Goal: Task Accomplishment & Management: Use online tool/utility

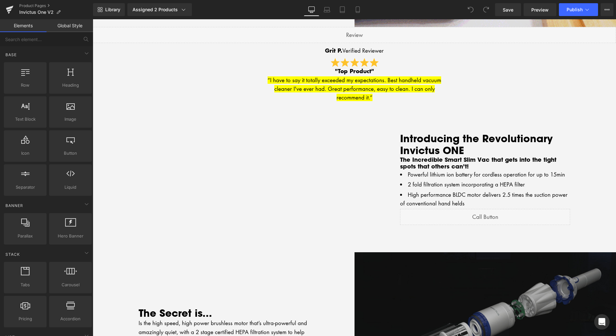
scroll to position [229, 0]
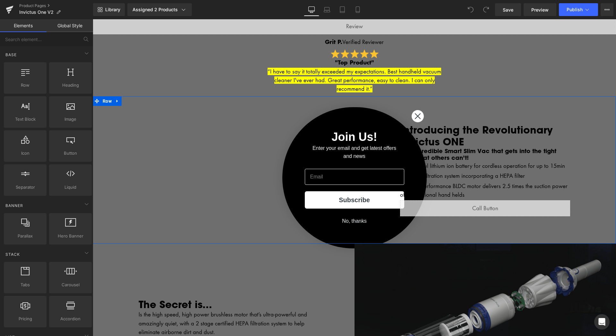
click at [415, 114] on div "Introducing the Revolutionary Invictus ONE Heading The Incredible Smart Slim Va…" at bounding box center [486, 169] width 262 height 147
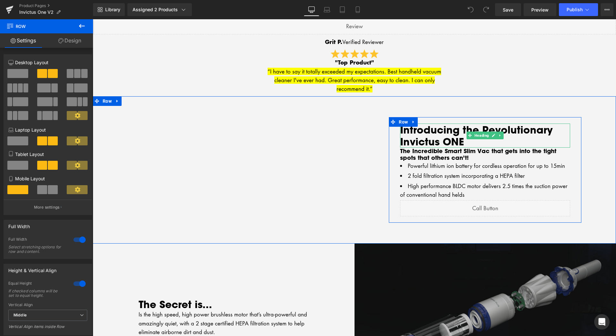
click at [446, 134] on h2 "Introducing the Revolutionary Invictus ONE" at bounding box center [485, 136] width 170 height 24
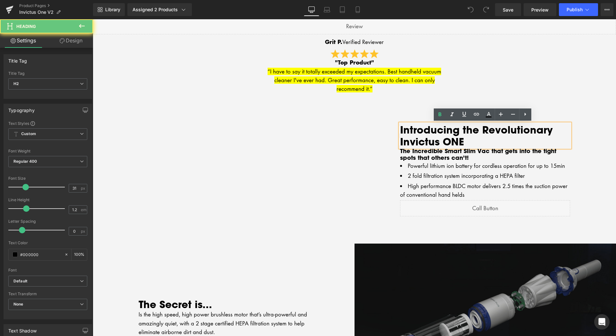
click at [440, 140] on h2 "Introducing the Revolutionary Invictus ONE" at bounding box center [485, 136] width 170 height 24
drag, startPoint x: 440, startPoint y: 141, endPoint x: 462, endPoint y: 142, distance: 22.2
click at [462, 142] on h2 "Introducing the Revolutionary Invictus ONE" at bounding box center [485, 136] width 170 height 24
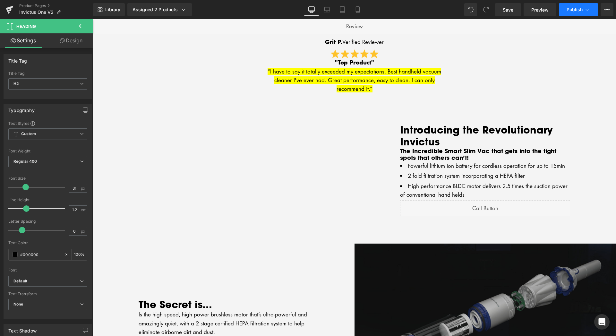
click at [568, 10] on span "Publish" at bounding box center [575, 9] width 16 height 5
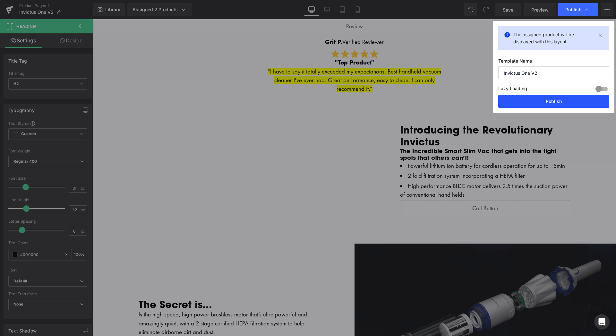
click at [546, 102] on button "Publish" at bounding box center [554, 101] width 111 height 13
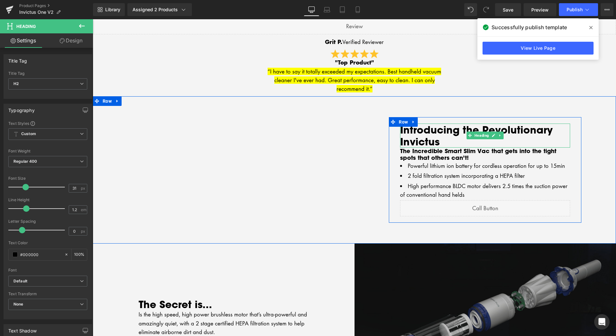
click at [440, 143] on h2 "Introducing the Revolutionary Invictus" at bounding box center [485, 136] width 170 height 24
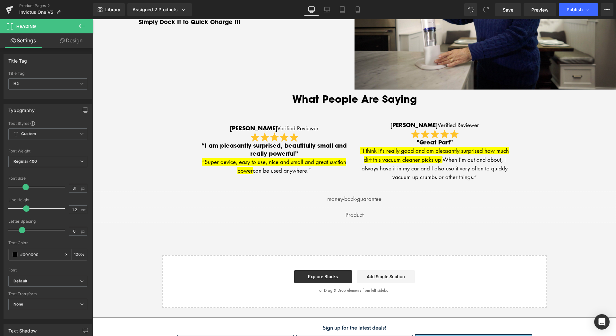
scroll to position [1146, 0]
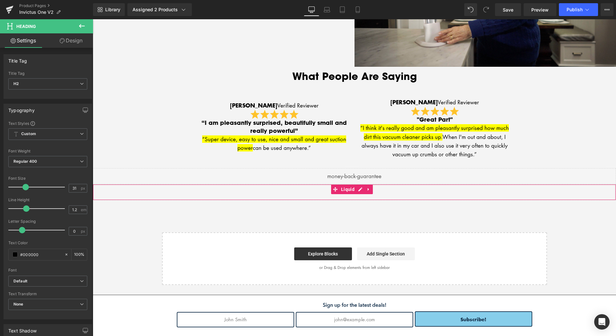
click at [386, 194] on div "Liquid" at bounding box center [355, 192] width 524 height 16
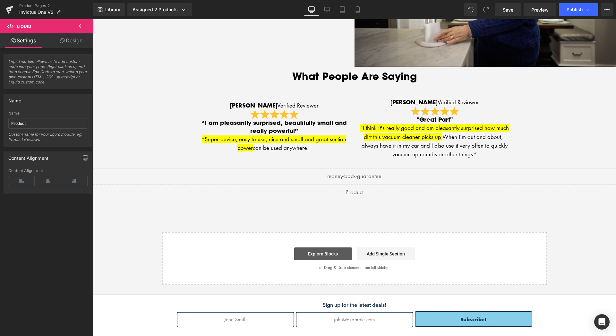
click at [330, 256] on link "Explore Blocks" at bounding box center [323, 253] width 58 height 13
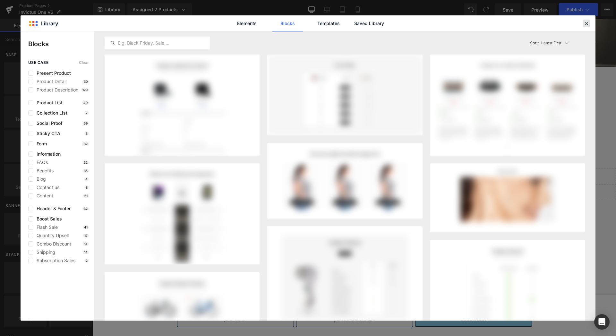
click at [585, 23] on icon at bounding box center [587, 24] width 6 height 6
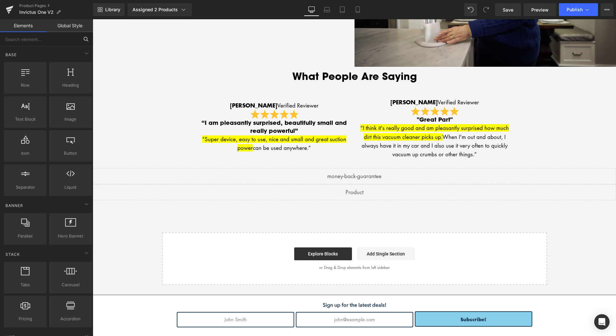
click at [24, 41] on input "text" at bounding box center [39, 39] width 79 height 14
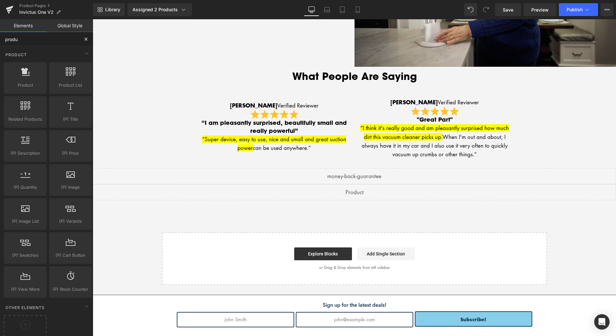
type input "produc"
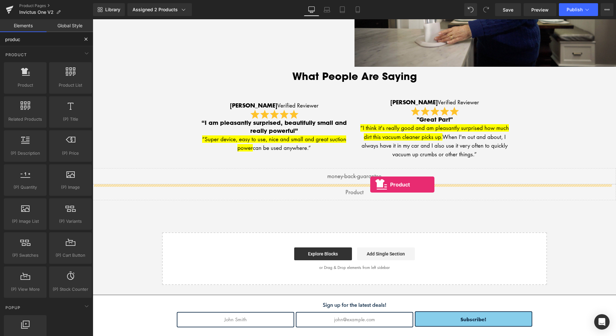
drag, startPoint x: 113, startPoint y: 94, endPoint x: 370, endPoint y: 185, distance: 272.5
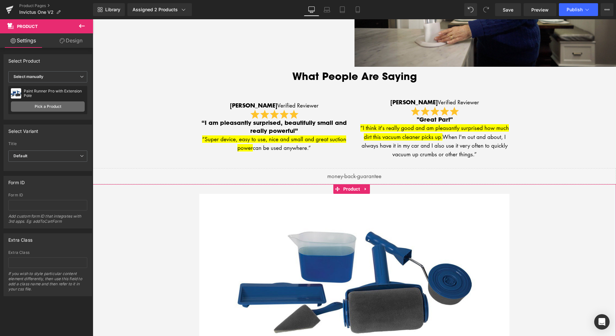
click at [51, 106] on link "Pick a Product" at bounding box center [48, 106] width 74 height 10
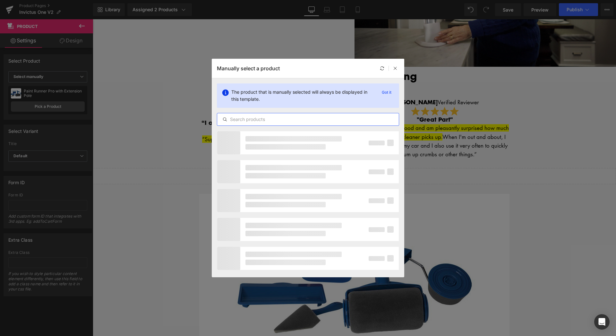
click at [274, 120] on input "text" at bounding box center [308, 120] width 182 height 8
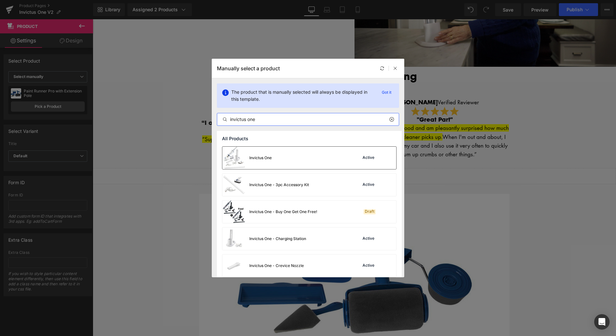
type input "invictus one"
click at [287, 163] on div "Invictus One Active" at bounding box center [309, 158] width 174 height 22
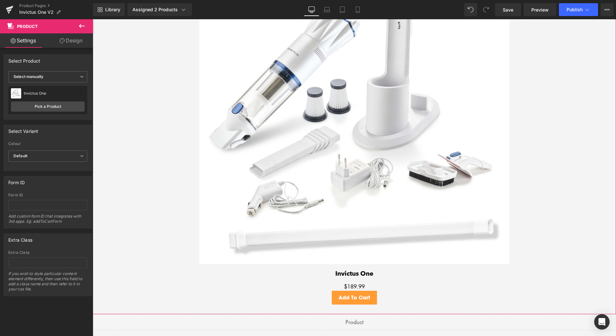
scroll to position [1408, 0]
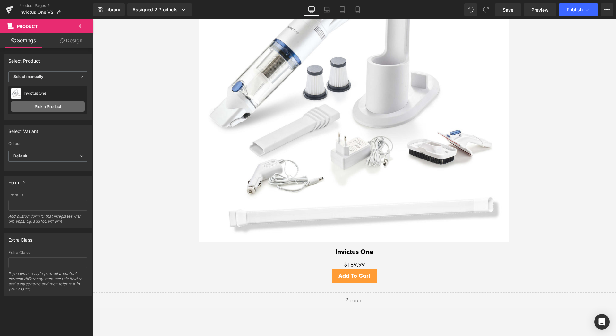
click at [50, 108] on link "Pick a Product" at bounding box center [48, 106] width 74 height 10
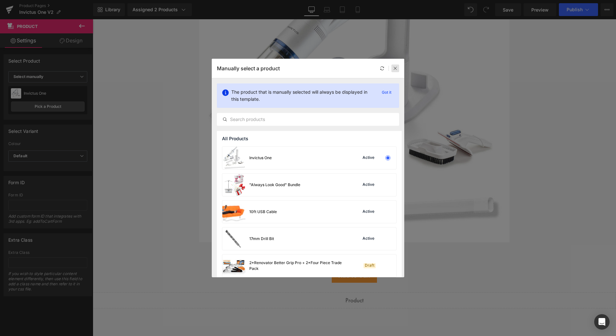
drag, startPoint x: 395, startPoint y: 70, endPoint x: 278, endPoint y: 63, distance: 116.4
click at [395, 70] on icon at bounding box center [395, 68] width 4 height 4
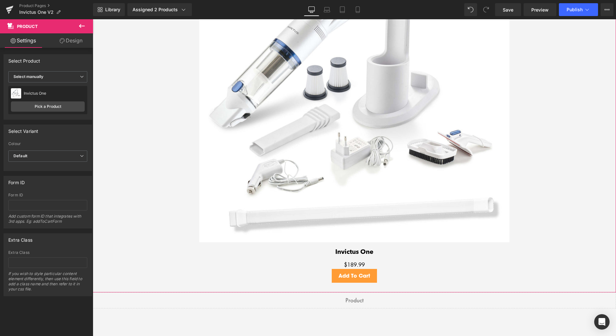
click at [34, 92] on div "Invictus One" at bounding box center [54, 93] width 61 height 4
click at [16, 92] on img at bounding box center [16, 93] width 10 height 10
click at [54, 156] on span "Default" at bounding box center [47, 156] width 79 height 11
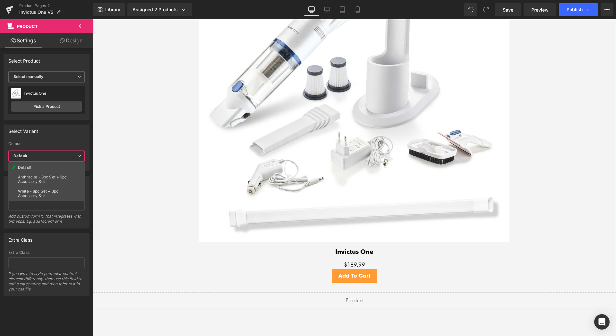
click at [54, 156] on span "Default" at bounding box center [46, 156] width 76 height 11
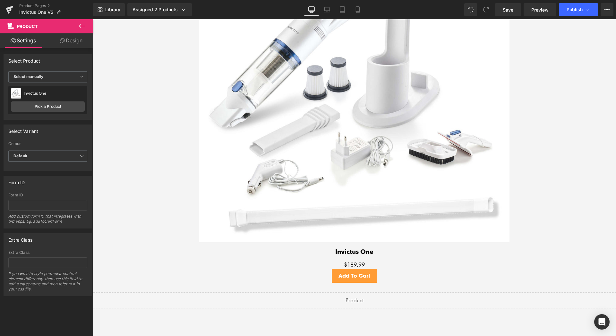
click at [83, 27] on icon at bounding box center [82, 26] width 8 height 8
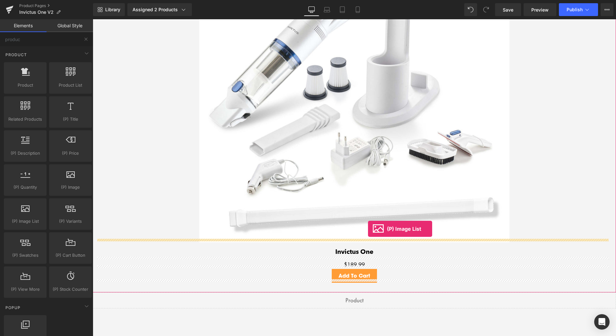
drag, startPoint x: 119, startPoint y: 228, endPoint x: 368, endPoint y: 229, distance: 248.8
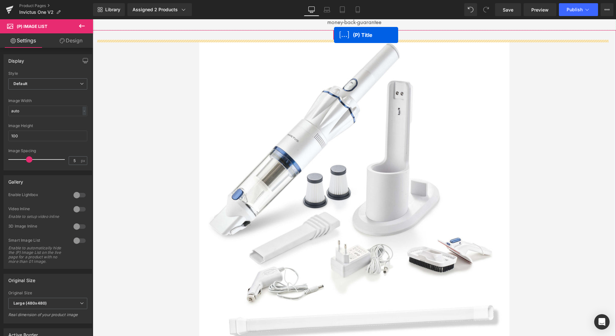
scroll to position [1262, 0]
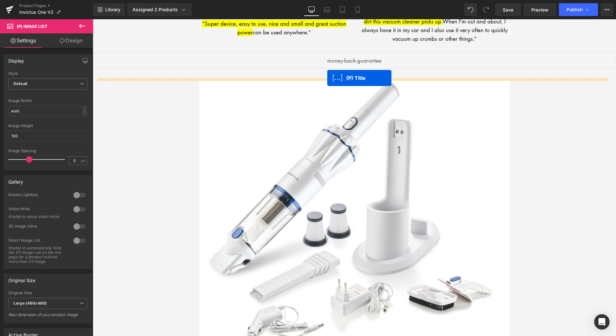
drag, startPoint x: 336, startPoint y: 223, endPoint x: 327, endPoint y: 78, distance: 145.0
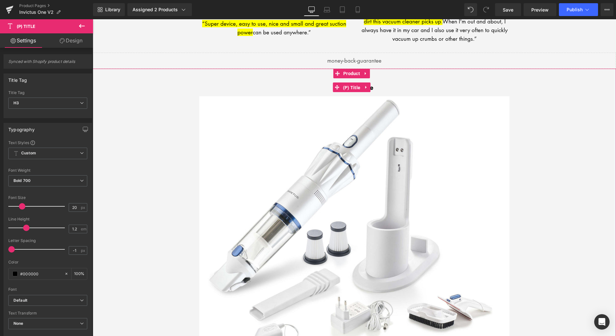
click at [354, 90] on span "(P) Title" at bounding box center [352, 88] width 21 height 10
click at [372, 90] on link "Invictus One" at bounding box center [354, 88] width 38 height 8
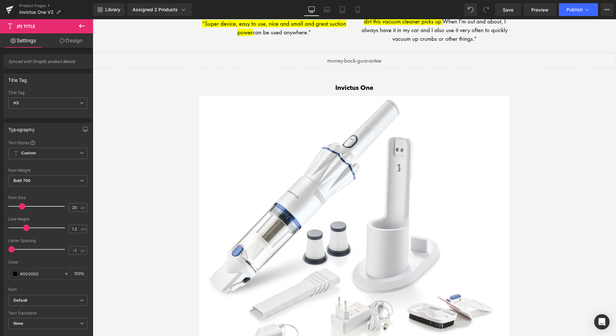
click at [83, 27] on icon at bounding box center [82, 26] width 8 height 8
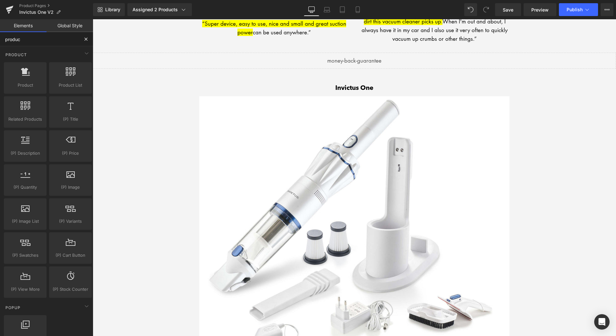
drag, startPoint x: 23, startPoint y: 39, endPoint x: 0, endPoint y: 42, distance: 23.6
click at [0, 42] on input "produc" at bounding box center [39, 39] width 79 height 14
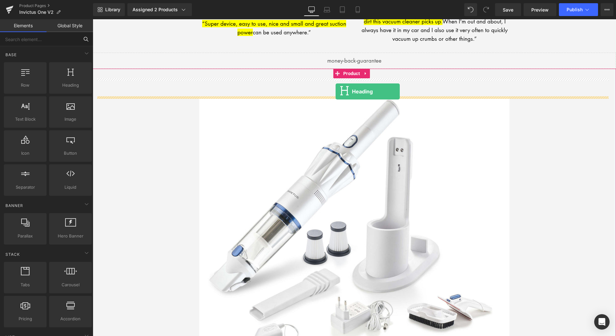
drag, startPoint x: 155, startPoint y: 95, endPoint x: 336, endPoint y: 91, distance: 181.1
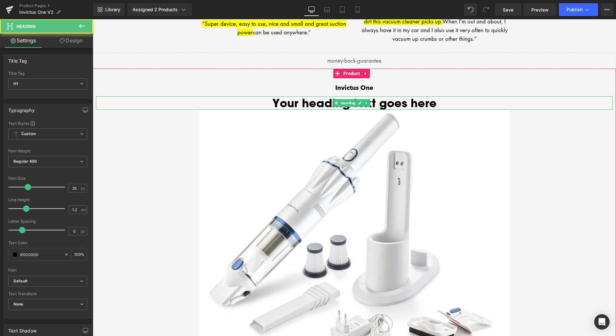
click at [383, 105] on h1 "Your heading text goes here" at bounding box center [354, 102] width 517 height 13
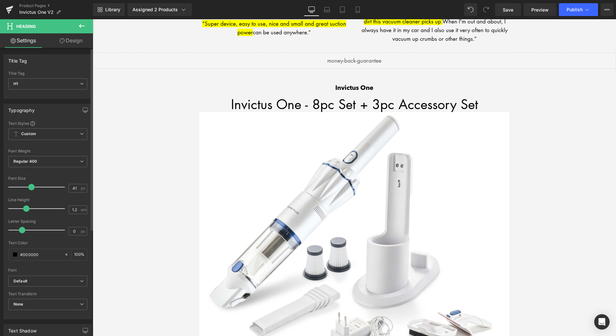
type input "40"
click at [29, 184] on span at bounding box center [31, 187] width 6 height 6
click at [47, 161] on span "Regular 400" at bounding box center [47, 161] width 79 height 11
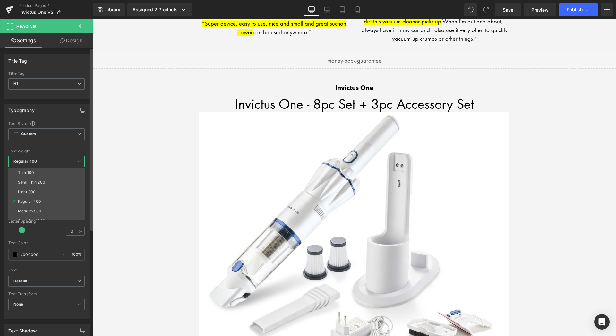
click at [38, 210] on div "Medium 500" at bounding box center [29, 211] width 23 height 4
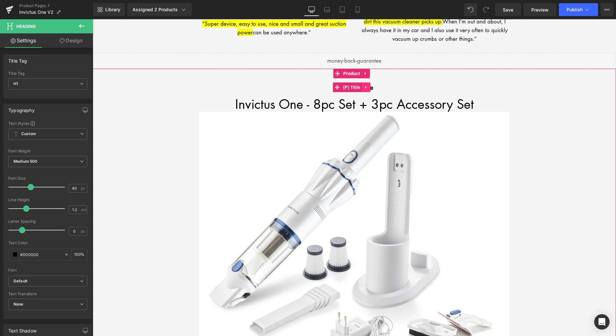
click at [366, 88] on icon at bounding box center [365, 87] width 1 height 3
click at [370, 88] on icon at bounding box center [370, 87] width 4 height 4
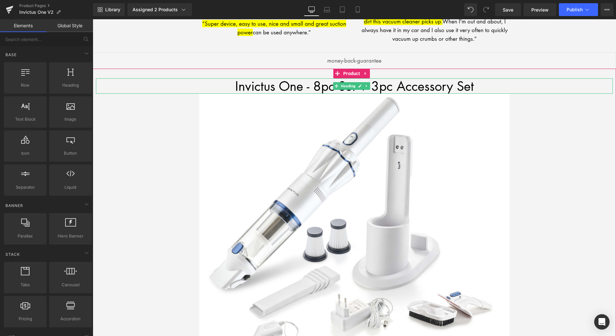
click at [433, 90] on div "Invictus One - 8pc Set + 3pc Accessory Set" at bounding box center [354, 85] width 517 height 15
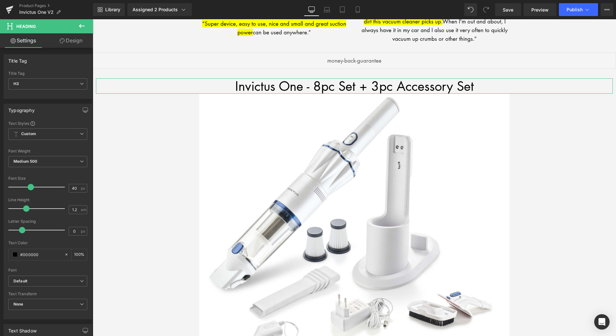
click at [72, 42] on link "Design" at bounding box center [71, 40] width 47 height 14
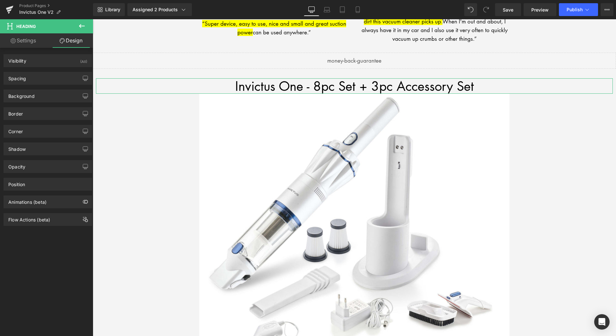
type input "0"
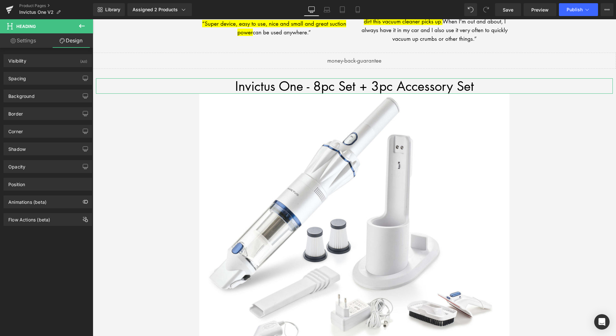
type input "0"
click at [83, 78] on icon "button" at bounding box center [85, 78] width 5 height 4
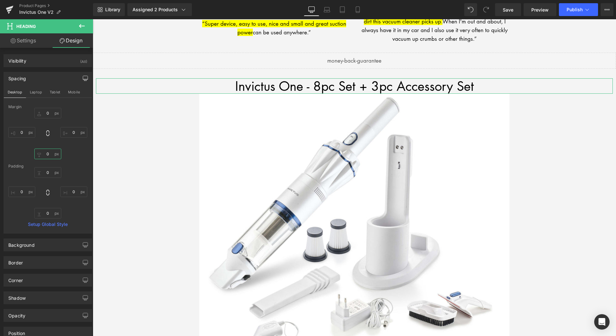
click at [47, 151] on input "0" at bounding box center [47, 154] width 27 height 11
click at [46, 154] on input "0" at bounding box center [47, 154] width 27 height 11
type input "30"
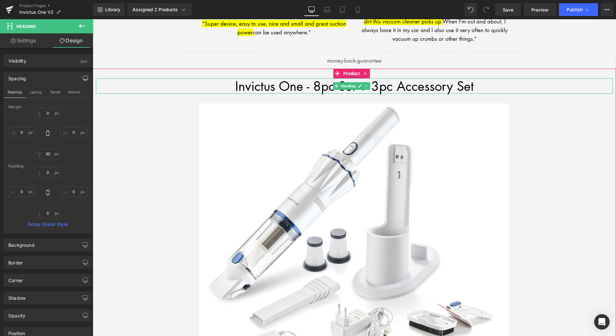
click at [257, 89] on div "Invictus One - 8pc Set + 3pc Accessory Set" at bounding box center [354, 85] width 517 height 15
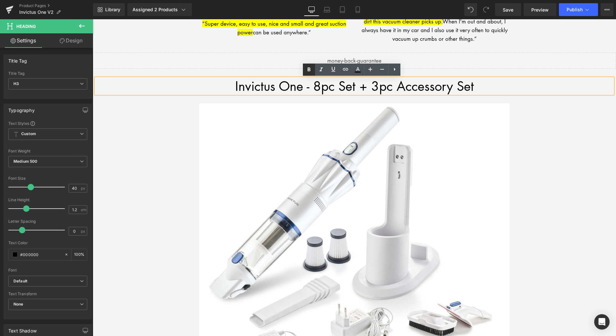
click at [310, 73] on icon at bounding box center [309, 70] width 8 height 8
click at [296, 85] on div "Invictus One - 8pc Set + 3pc Accessory Set" at bounding box center [354, 85] width 517 height 15
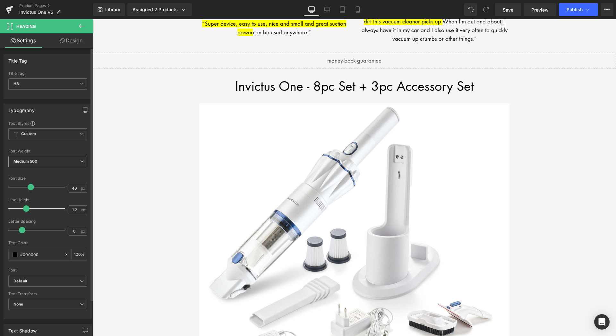
click at [64, 162] on span "Medium 500" at bounding box center [47, 161] width 79 height 11
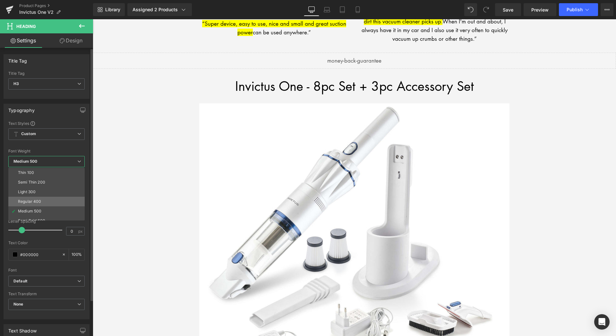
scroll to position [46, 0]
click at [40, 176] on div "Semi Bold 600" at bounding box center [31, 174] width 27 height 4
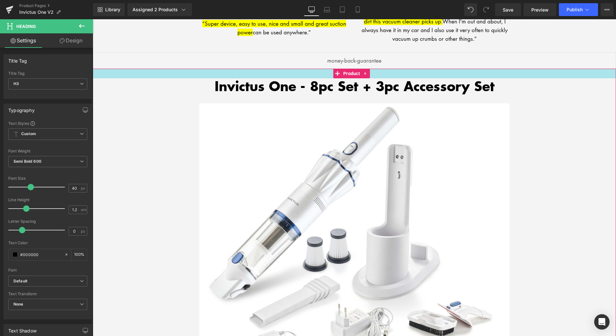
click at [514, 97] on div "Invictus One - 8pc Set + 3pc Accessory Set Heading Sale Off (P) Image $189.99" at bounding box center [354, 277] width 517 height 398
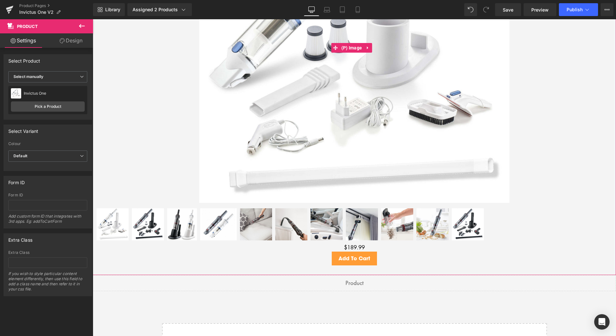
scroll to position [1491, 0]
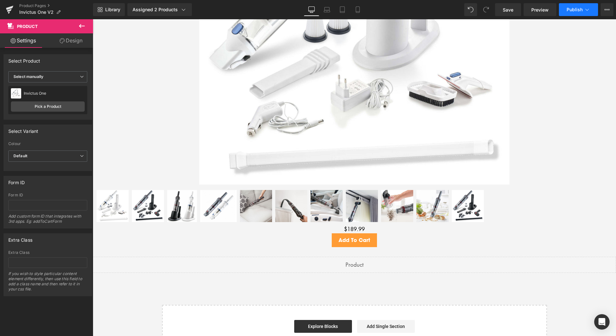
click at [573, 9] on span "Publish" at bounding box center [575, 9] width 16 height 5
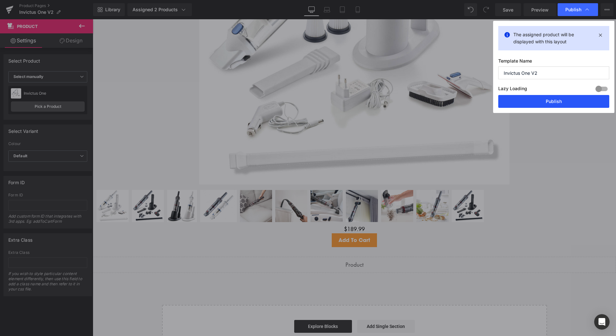
drag, startPoint x: 552, startPoint y: 103, endPoint x: 457, endPoint y: 90, distance: 95.8
click at [552, 103] on button "Publish" at bounding box center [554, 101] width 111 height 13
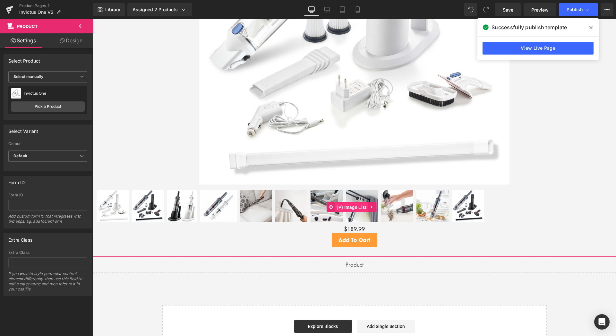
click at [358, 203] on span "(P) Image List" at bounding box center [351, 208] width 33 height 10
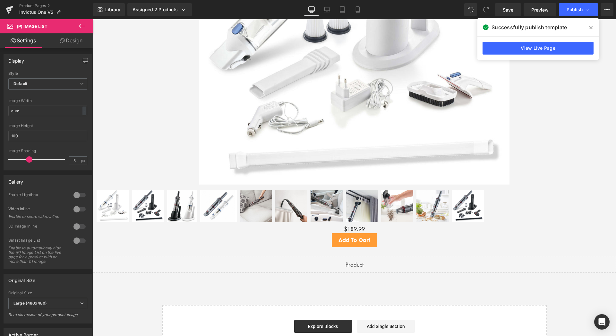
click at [80, 40] on link "Design" at bounding box center [71, 40] width 47 height 14
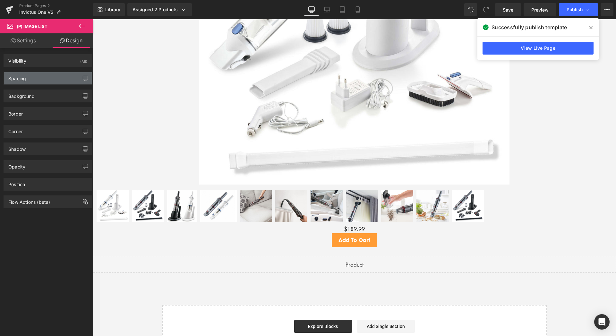
click at [29, 78] on div "Spacing" at bounding box center [48, 78] width 88 height 12
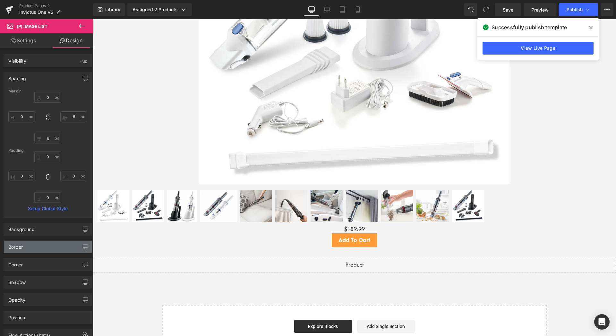
scroll to position [24, 0]
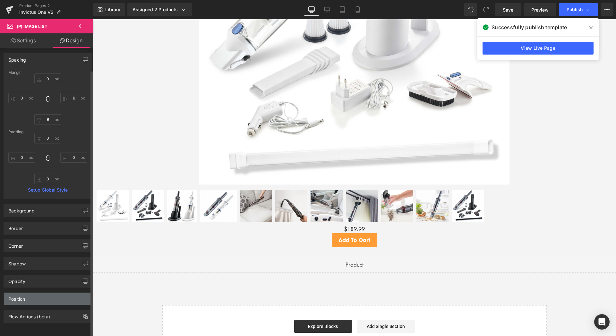
click at [21, 296] on div "Position" at bounding box center [16, 297] width 17 height 9
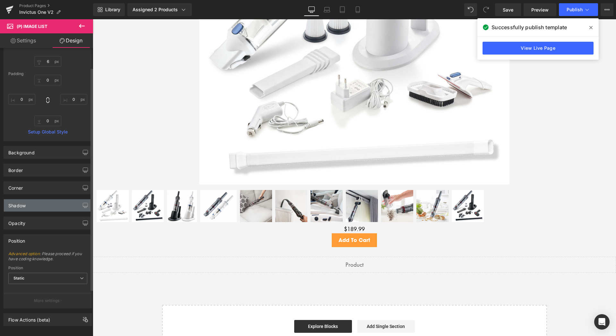
scroll to position [85, 0]
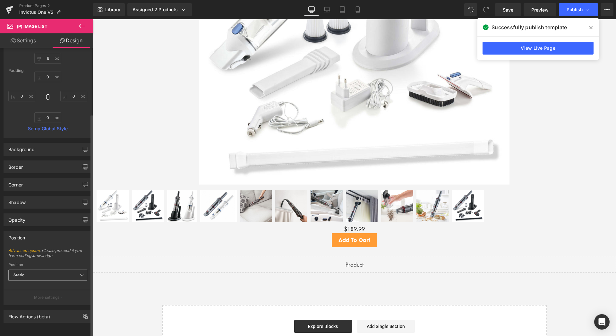
click at [53, 272] on span "Static" at bounding box center [47, 275] width 79 height 11
click at [53, 271] on span "Static" at bounding box center [47, 275] width 79 height 11
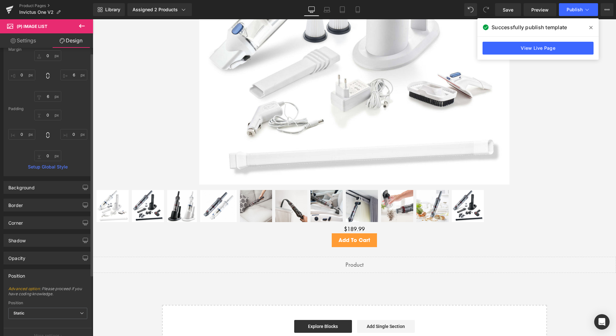
scroll to position [0, 0]
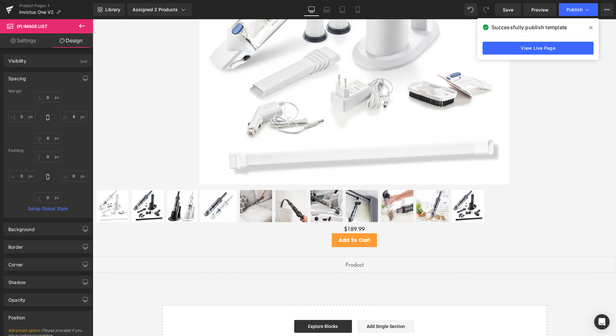
click at [24, 41] on link "Settings" at bounding box center [23, 40] width 47 height 14
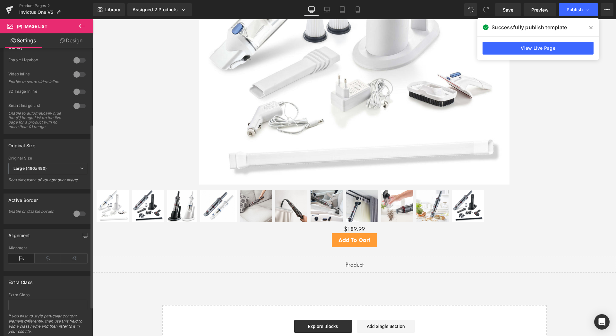
scroll to position [165, 0]
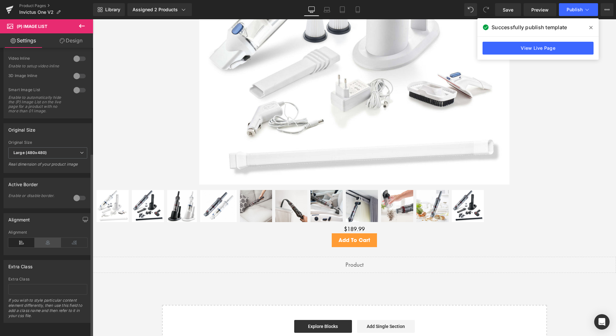
click at [44, 239] on icon at bounding box center [48, 243] width 26 height 10
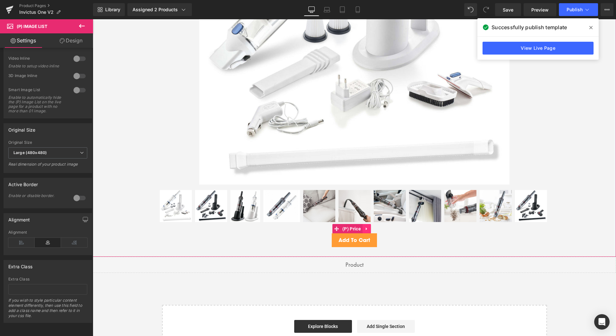
click at [368, 227] on icon at bounding box center [367, 229] width 4 height 5
click at [372, 227] on icon at bounding box center [371, 229] width 4 height 4
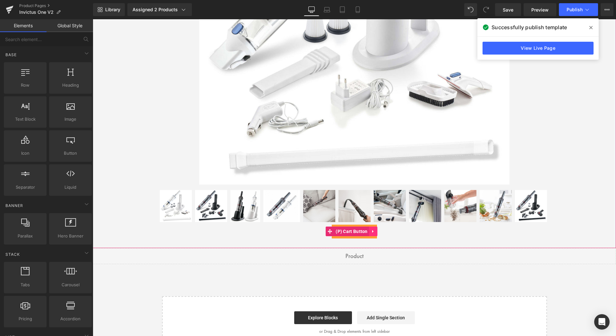
click at [372, 229] on icon at bounding box center [373, 231] width 4 height 5
click at [378, 229] on icon at bounding box center [378, 231] width 4 height 5
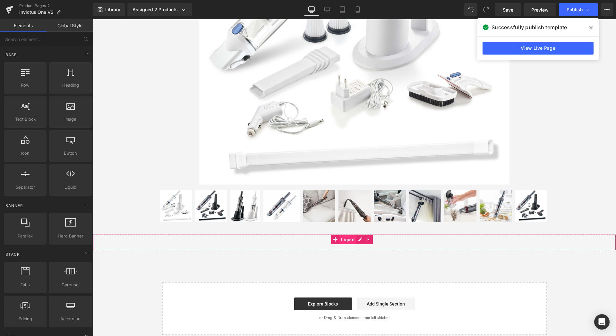
click at [352, 238] on span "Liquid" at bounding box center [348, 240] width 17 height 10
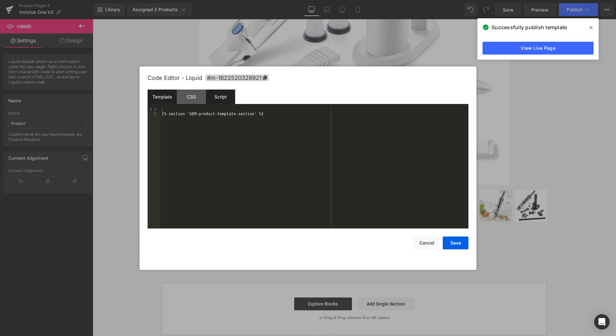
click at [218, 99] on div "Script" at bounding box center [220, 97] width 29 height 14
click at [194, 96] on div "CSS" at bounding box center [191, 97] width 29 height 14
click at [164, 98] on div "Template" at bounding box center [162, 97] width 29 height 14
click at [427, 243] on button "Cancel" at bounding box center [427, 243] width 26 height 13
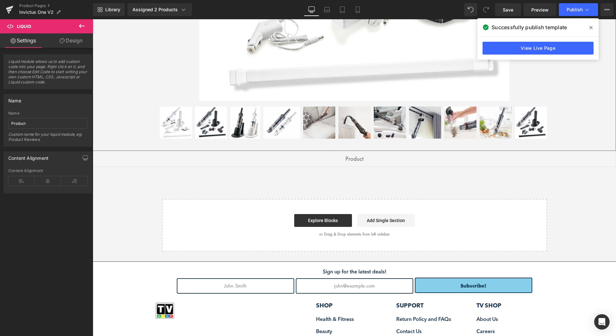
scroll to position [1622, 0]
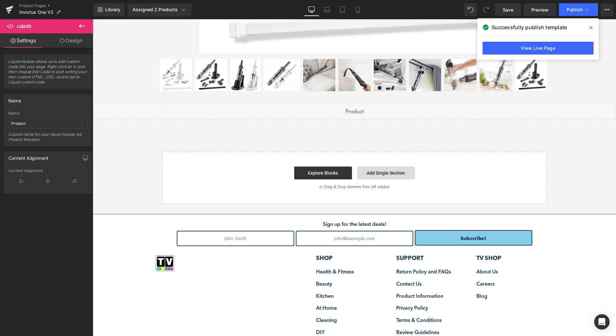
click at [392, 169] on link "Add Single Section" at bounding box center [386, 173] width 58 height 13
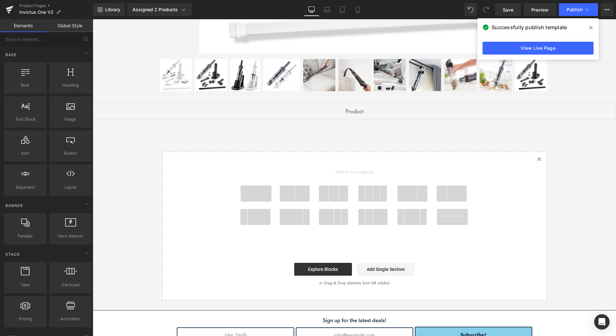
click at [288, 192] on span at bounding box center [287, 194] width 15 height 16
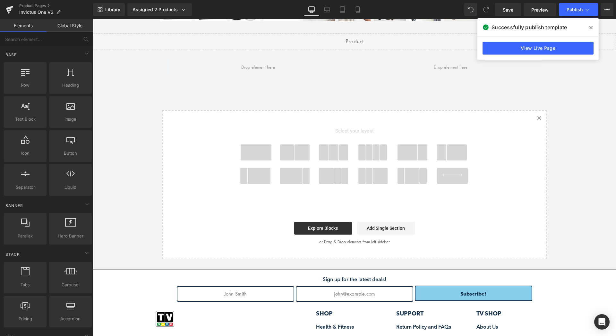
scroll to position [1693, 0]
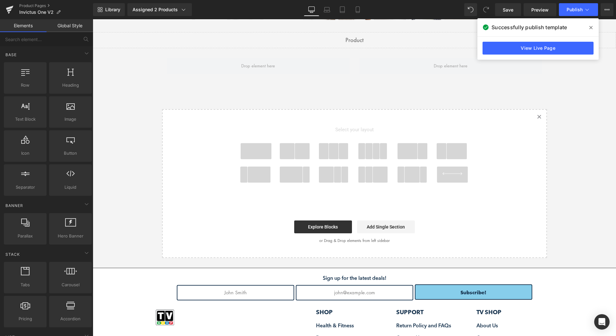
click at [295, 152] on span at bounding box center [302, 151] width 15 height 16
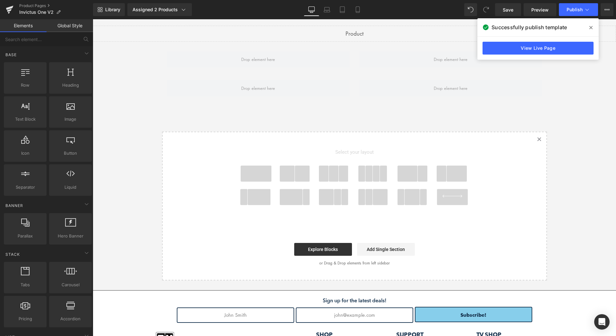
scroll to position [1562, 0]
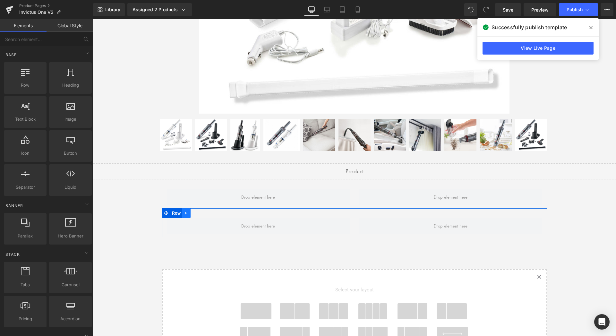
click at [185, 211] on icon at bounding box center [186, 213] width 4 height 5
click at [201, 211] on icon at bounding box center [203, 213] width 4 height 4
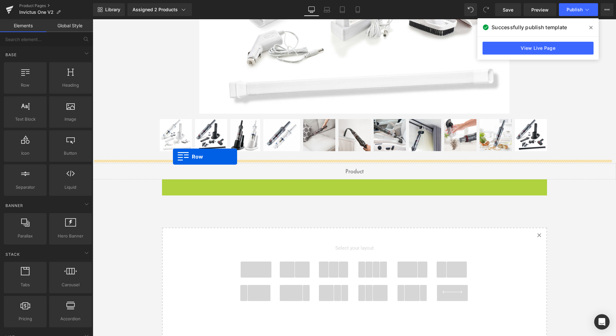
drag, startPoint x: 162, startPoint y: 180, endPoint x: 173, endPoint y: 157, distance: 25.7
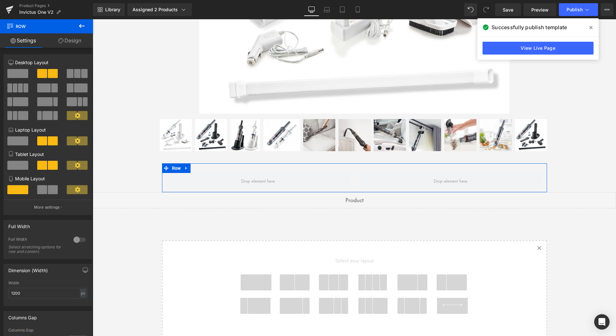
click at [67, 40] on link "Design" at bounding box center [70, 40] width 47 height 14
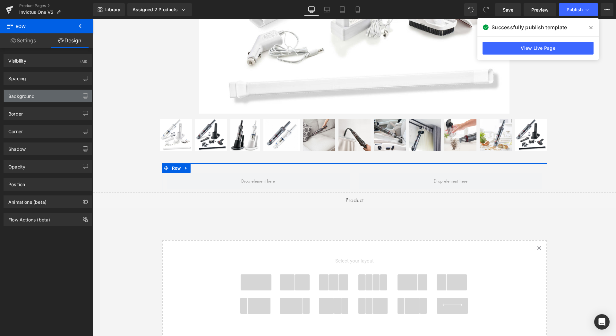
click at [29, 98] on div "Background" at bounding box center [21, 94] width 26 height 9
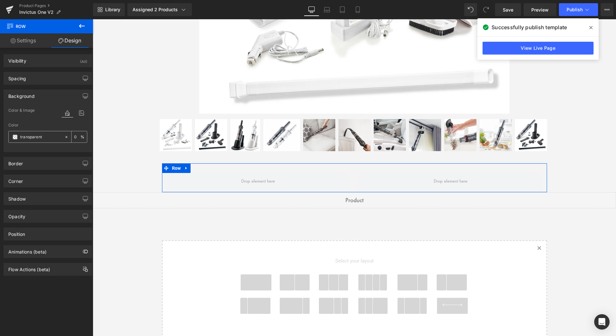
click at [45, 139] on input "transparent" at bounding box center [40, 137] width 41 height 7
click at [16, 138] on span at bounding box center [15, 137] width 5 height 5
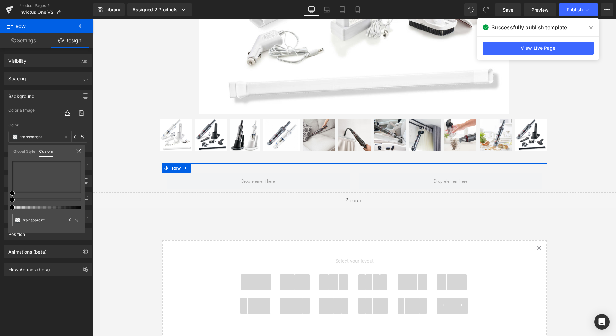
type input "#000000"
type input "4"
type input "#000000"
type input "4"
type input "12"
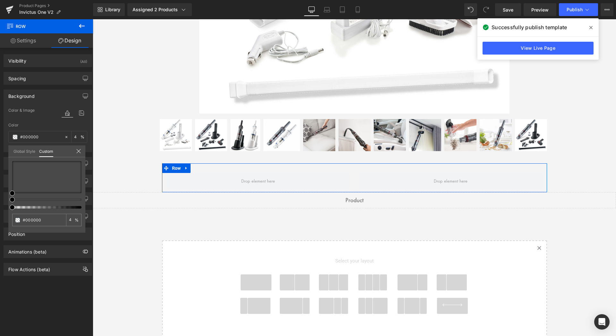
type input "12"
type input "29"
type input "38"
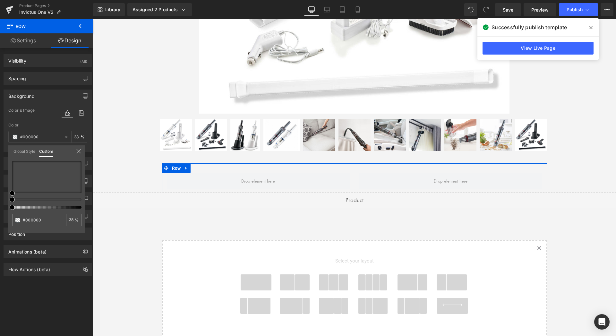
type input "44"
type input "51"
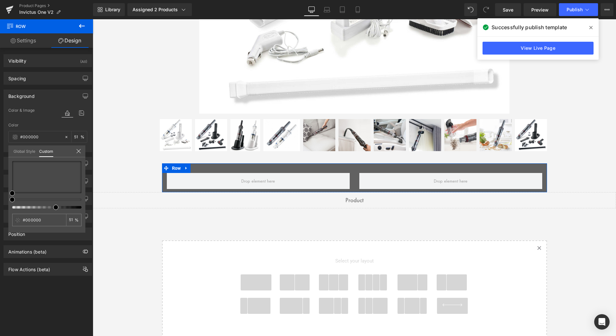
type input "60"
type input "68"
type input "76"
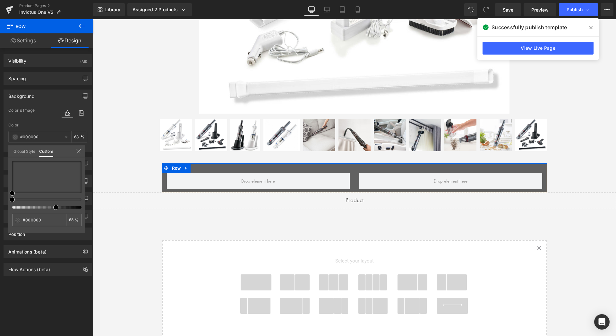
type input "76"
type input "81"
type input "85"
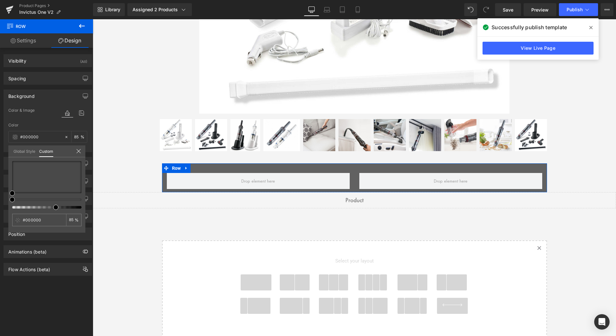
type input "90"
type input "94"
type input "95"
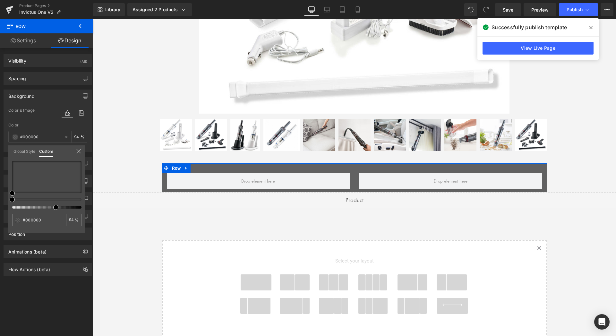
type input "95"
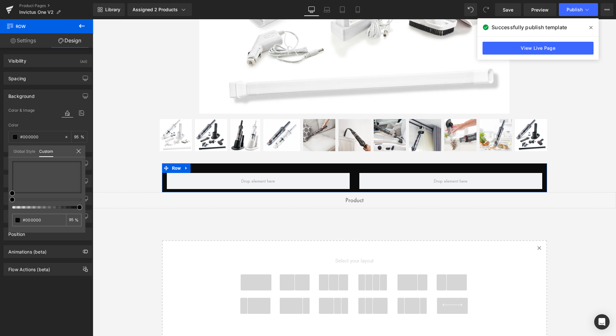
type input "96"
type input "98"
type input "100"
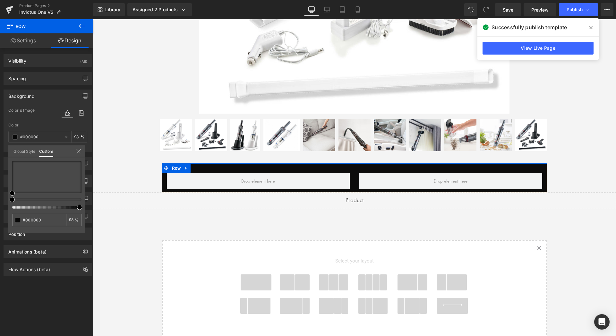
type input "100"
drag, startPoint x: 12, startPoint y: 207, endPoint x: 91, endPoint y: 214, distance: 79.3
click at [85, 152] on div "Background Color & Image color rgba(0, 0, 0, 1) Color #000000 100 % Image Repla…" at bounding box center [48, 118] width 96 height 67
type input "#bc9494"
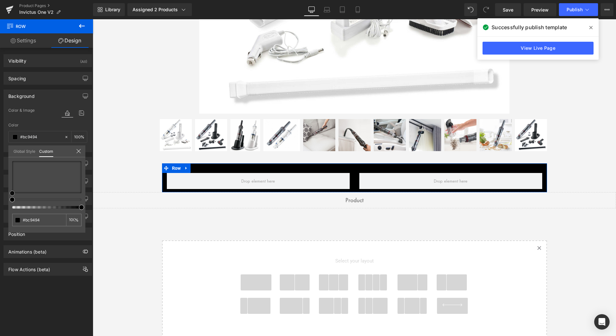
type input "#bf9595"
type input "#c7a2a2"
type input "#d9c8c8"
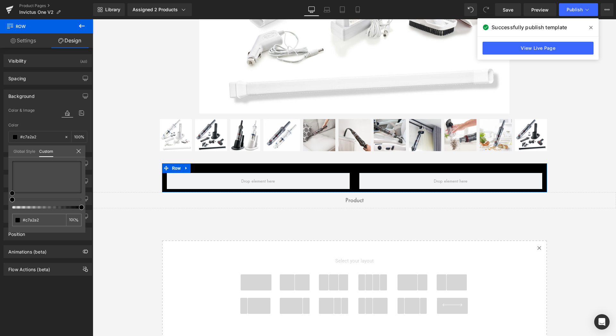
type input "#d9c8c8"
type input "#ede8e8"
type input "#faf9f9"
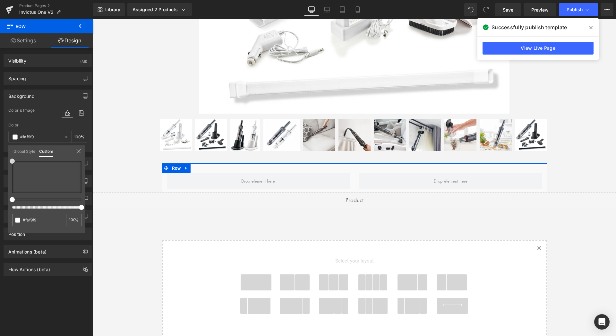
type input "#ffffff"
drag, startPoint x: 28, startPoint y: 172, endPoint x: 7, endPoint y: 160, distance: 24.4
click at [7, 152] on div "Background Color & Image color rgba(255, 255, 255, 1) Color #ffffff 100 % Image…" at bounding box center [48, 118] width 96 height 67
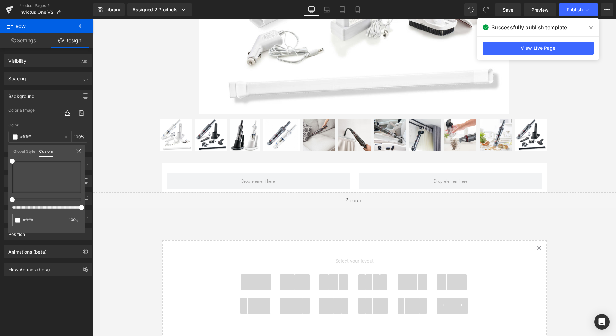
click at [80, 25] on icon at bounding box center [82, 26] width 6 height 4
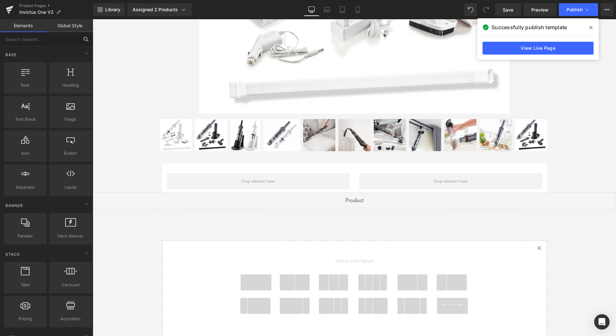
click at [38, 39] on input "text" at bounding box center [39, 39] width 79 height 14
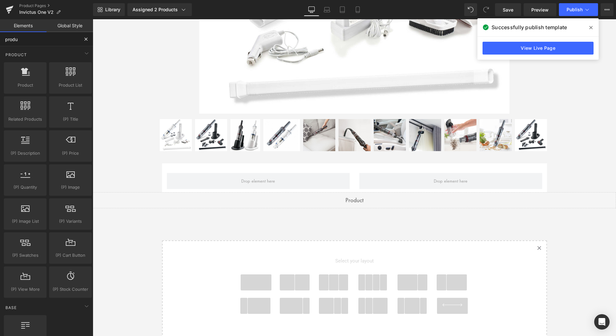
type input "produc"
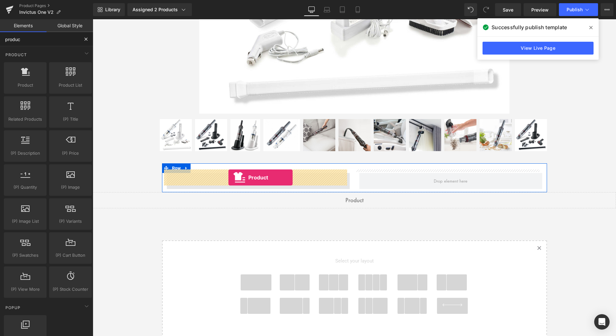
drag, startPoint x: 117, startPoint y: 97, endPoint x: 229, endPoint y: 178, distance: 137.9
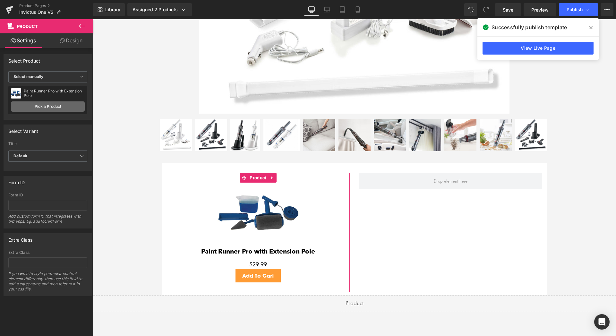
click at [42, 107] on link "Pick a Product" at bounding box center [48, 106] width 74 height 10
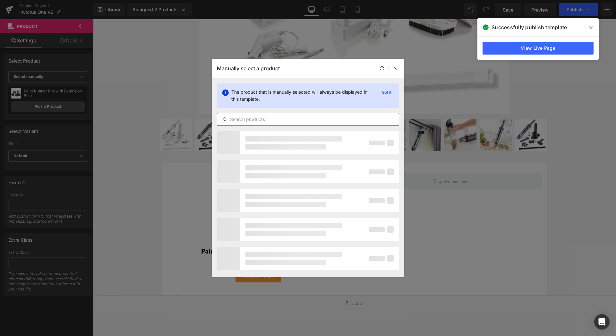
click at [282, 118] on input "text" at bounding box center [308, 120] width 182 height 8
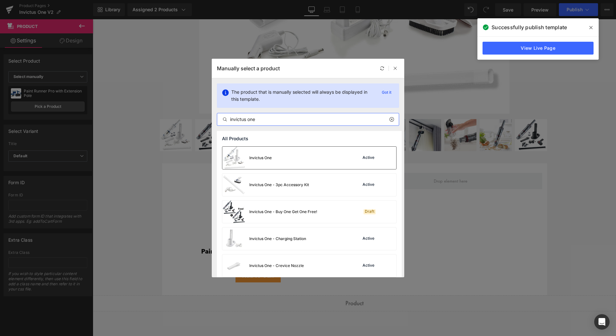
type input "invictus one"
click at [269, 158] on div "Invictus One" at bounding box center [260, 158] width 22 height 6
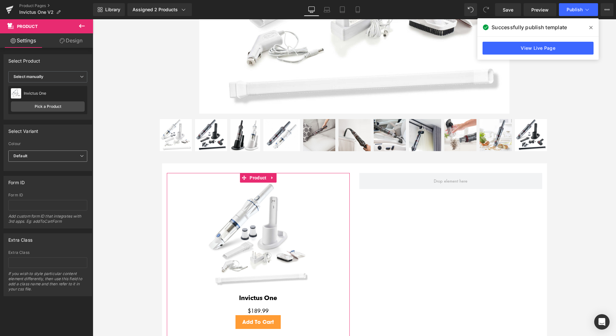
click at [44, 154] on span "Default" at bounding box center [47, 156] width 79 height 11
click at [41, 181] on div "Anthracite - 8pc Set + 3pc Accessory Set" at bounding box center [46, 179] width 57 height 9
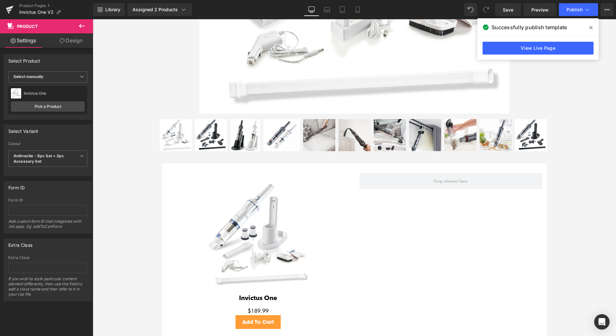
click at [80, 25] on icon at bounding box center [82, 26] width 6 height 4
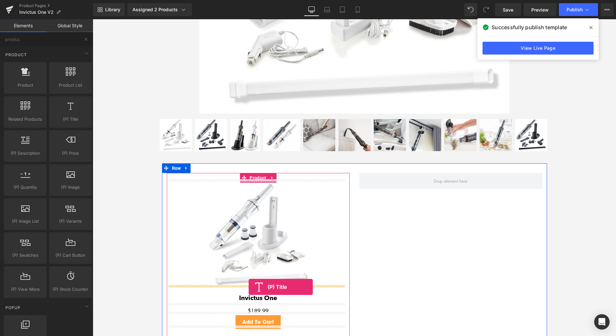
drag, startPoint x: 162, startPoint y: 138, endPoint x: 249, endPoint y: 287, distance: 171.9
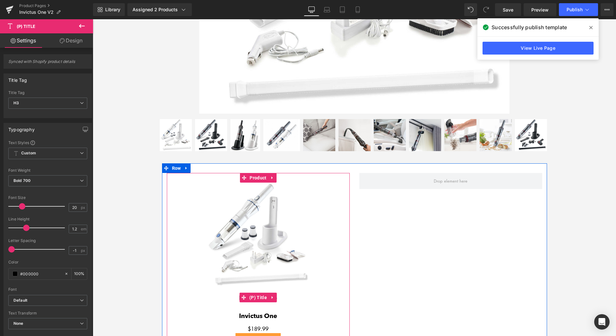
click at [256, 299] on link "Invictus One" at bounding box center [258, 299] width 38 height 8
click at [276, 297] on link "Invictus One" at bounding box center [258, 299] width 38 height 8
click at [272, 296] on icon at bounding box center [272, 297] width 1 height 3
click at [275, 295] on icon at bounding box center [277, 297] width 4 height 4
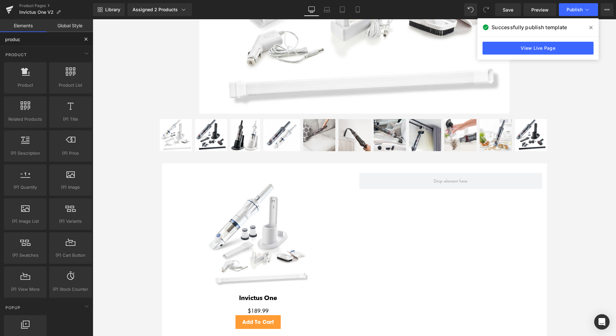
drag, startPoint x: 29, startPoint y: 39, endPoint x: 0, endPoint y: 39, distance: 28.6
click at [0, 39] on input "produc" at bounding box center [39, 39] width 79 height 14
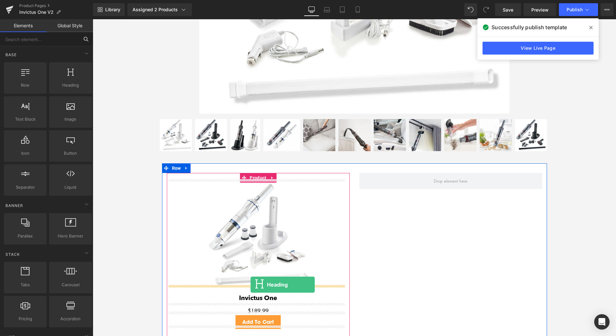
drag, startPoint x: 164, startPoint y: 100, endPoint x: 251, endPoint y: 285, distance: 204.1
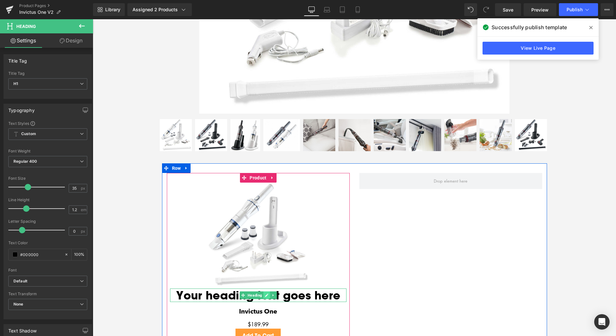
click at [265, 294] on icon at bounding box center [266, 295] width 3 height 3
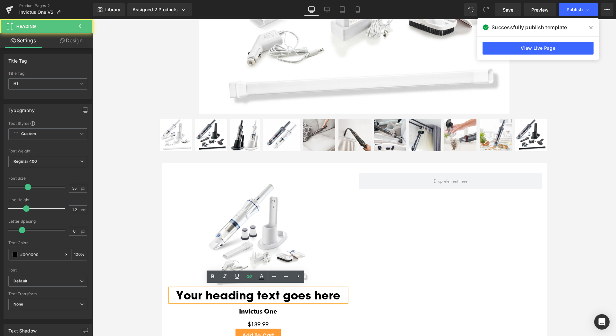
click at [309, 295] on h1 "Your heading text goes here" at bounding box center [258, 295] width 177 height 13
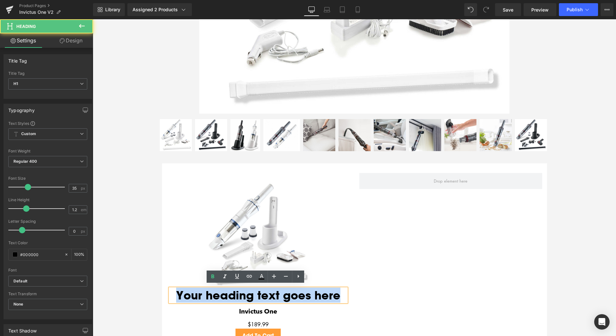
paste div
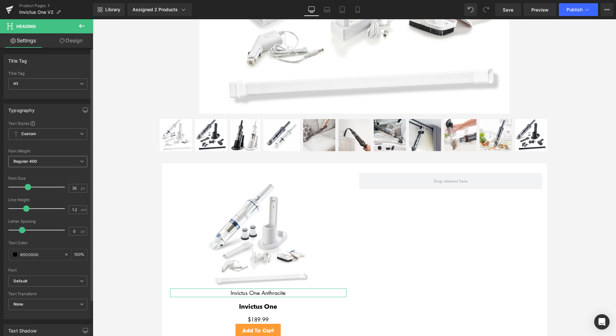
click at [73, 164] on span "Regular 400" at bounding box center [47, 161] width 79 height 11
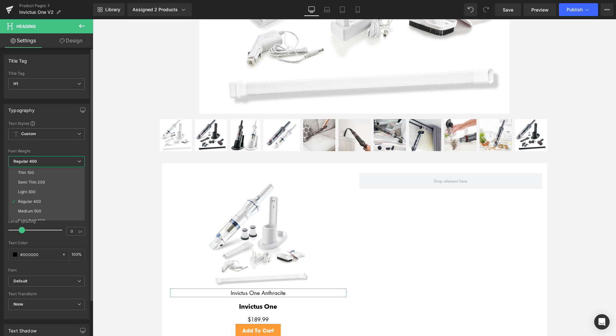
scroll to position [46, 0]
click at [61, 204] on li "Bold 700" at bounding box center [47, 204] width 79 height 10
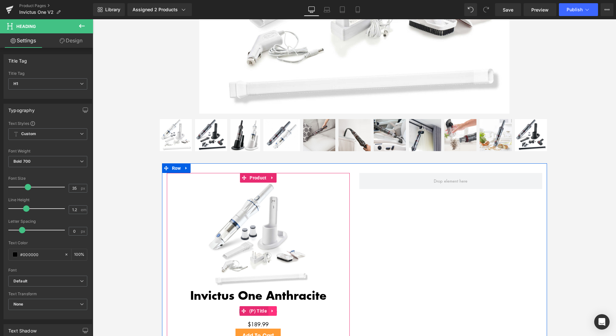
click at [271, 309] on icon at bounding box center [273, 310] width 4 height 5
click at [276, 309] on icon at bounding box center [277, 311] width 4 height 4
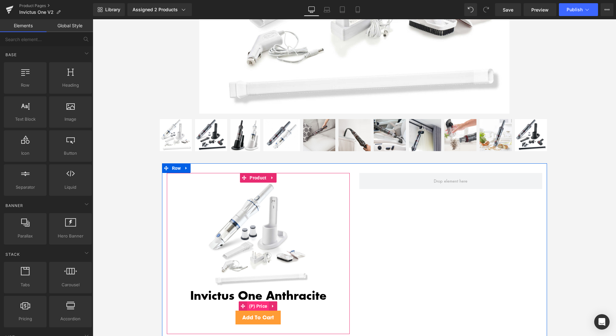
click at [261, 303] on span "(P) Price" at bounding box center [258, 306] width 22 height 10
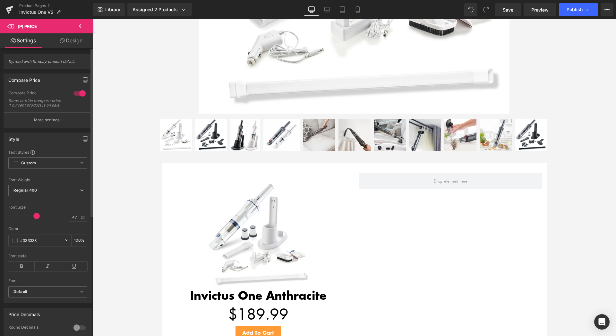
type input "48"
drag, startPoint x: 20, startPoint y: 221, endPoint x: 35, endPoint y: 221, distance: 14.8
click at [35, 219] on span at bounding box center [37, 216] width 6 height 6
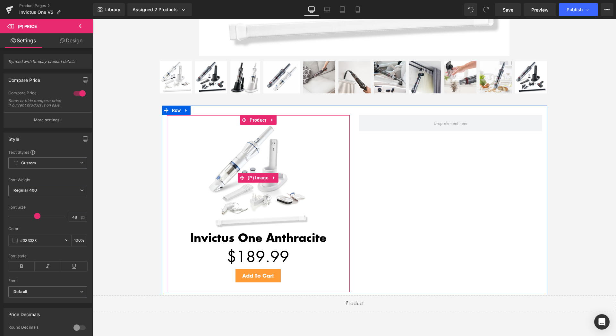
scroll to position [1660, 0]
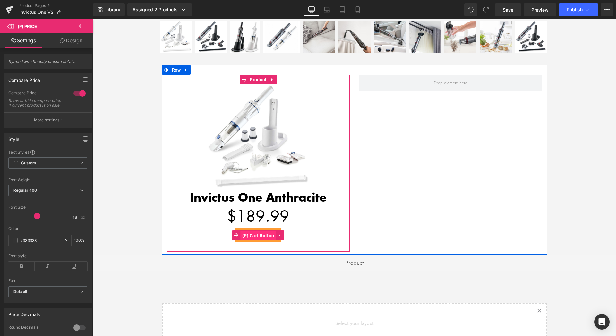
click at [263, 232] on span "(P) Cart Button" at bounding box center [258, 236] width 35 height 10
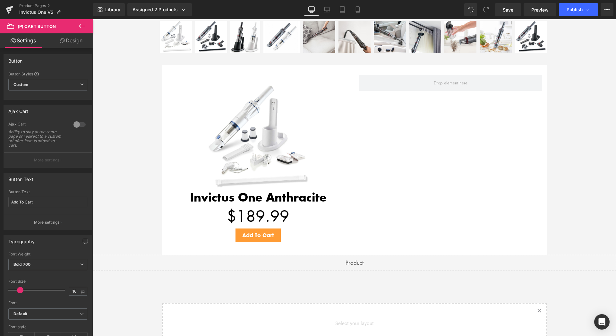
click at [71, 43] on link "Design" at bounding box center [71, 40] width 47 height 14
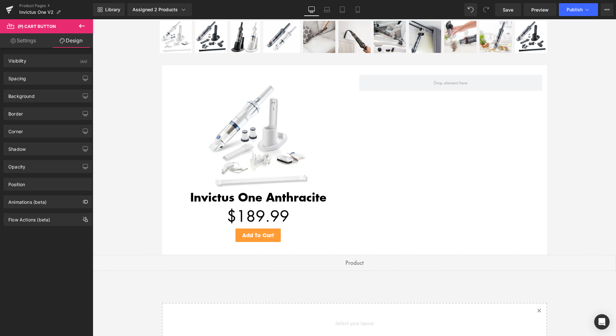
click at [25, 39] on link "Settings" at bounding box center [23, 40] width 47 height 14
type input "100"
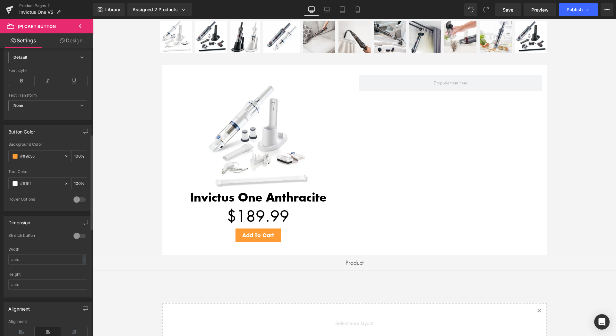
scroll to position [262, 0]
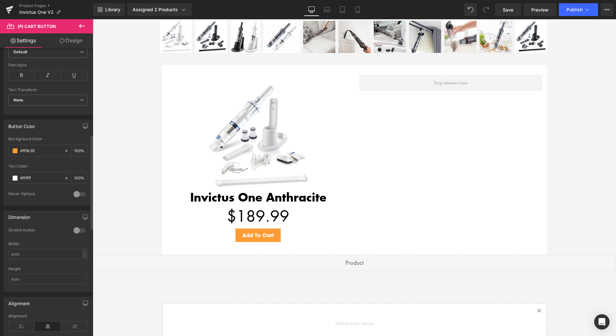
click at [76, 232] on div at bounding box center [79, 230] width 15 height 10
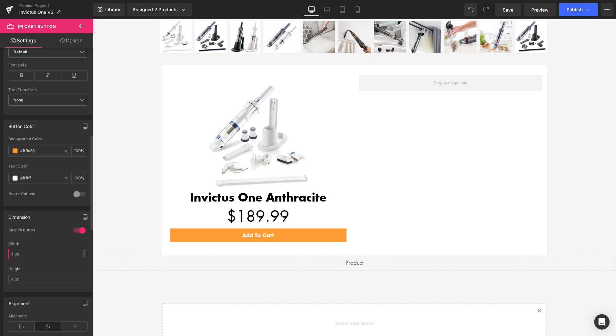
click at [64, 250] on input "text" at bounding box center [47, 254] width 79 height 11
type input "60"
drag, startPoint x: 23, startPoint y: 255, endPoint x: 3, endPoint y: 255, distance: 20.2
click at [8, 255] on input "60" at bounding box center [47, 254] width 79 height 11
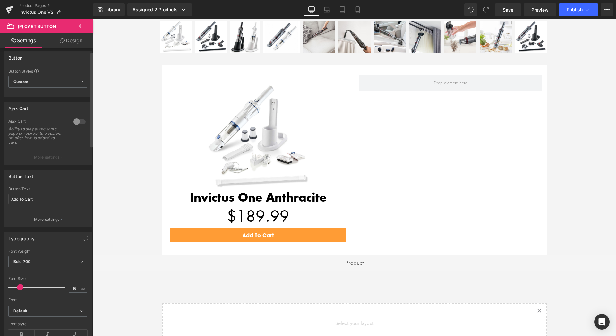
scroll to position [0, 0]
click at [71, 44] on link "Design" at bounding box center [71, 40] width 47 height 14
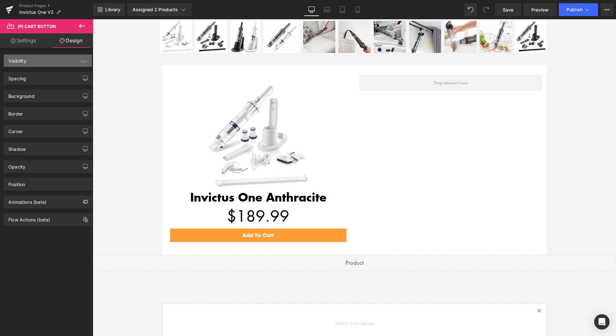
type input "0"
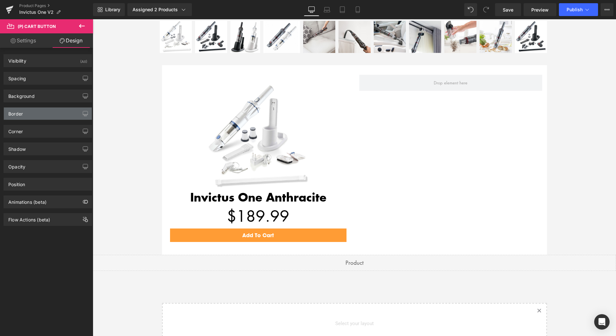
click at [31, 116] on div "Border" at bounding box center [48, 114] width 88 height 12
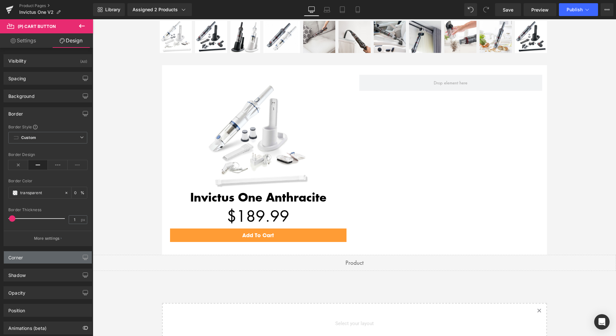
drag, startPoint x: 30, startPoint y: 258, endPoint x: 35, endPoint y: 260, distance: 5.0
click at [30, 258] on div "Corner" at bounding box center [48, 257] width 88 height 12
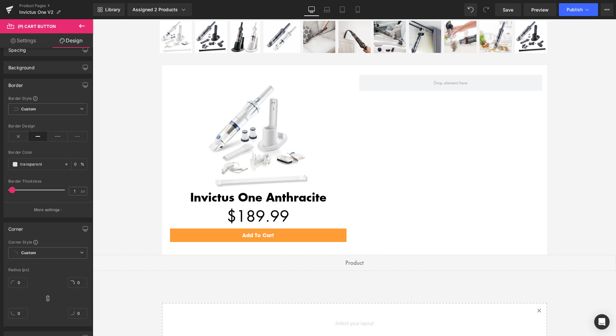
scroll to position [65, 0]
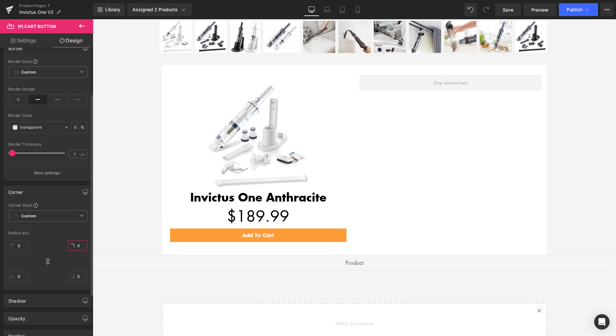
click at [73, 246] on input "0" at bounding box center [77, 245] width 19 height 11
type input "30"
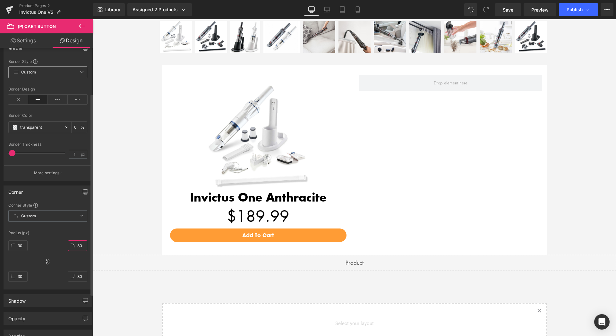
scroll to position [0, 0]
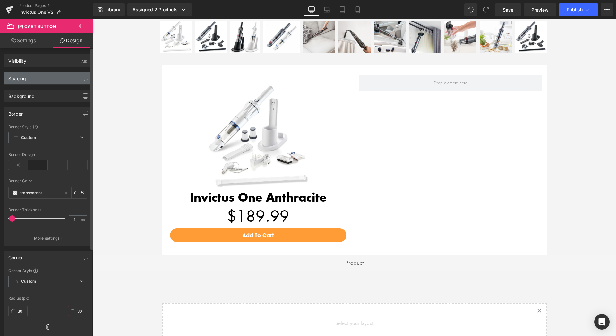
type input "30"
click at [35, 78] on div "Spacing" at bounding box center [48, 78] width 88 height 12
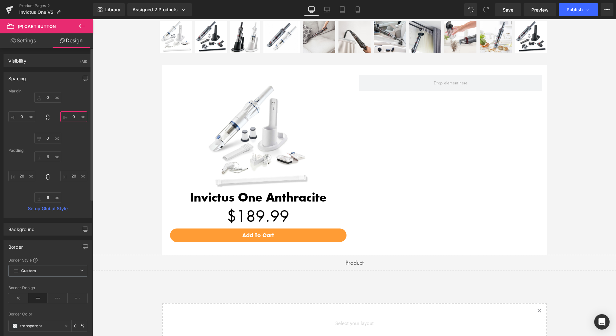
click at [67, 116] on input "0" at bounding box center [73, 116] width 27 height 11
type input "70"
click at [22, 116] on input "0" at bounding box center [21, 116] width 27 height 11
type input "70"
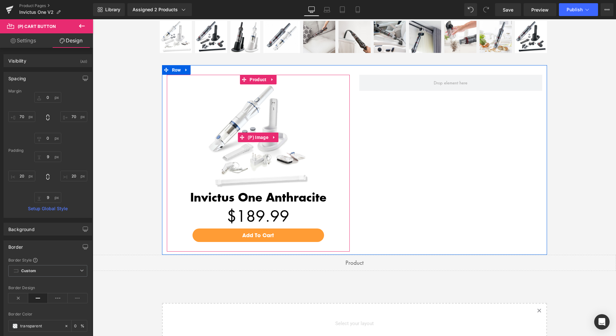
click at [255, 122] on img at bounding box center [258, 137] width 106 height 106
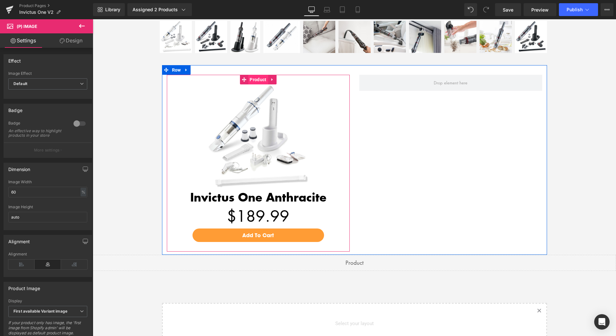
click at [254, 78] on span "Product" at bounding box center [258, 80] width 20 height 10
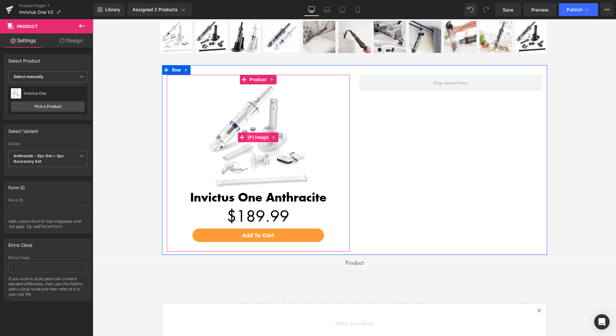
click at [259, 135] on span "(P) Image" at bounding box center [258, 138] width 24 height 10
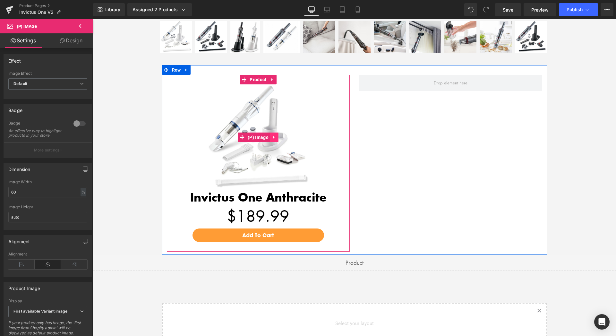
click at [274, 136] on icon at bounding box center [274, 137] width 1 height 3
click at [263, 161] on img at bounding box center [258, 137] width 106 height 106
click at [249, 157] on img at bounding box center [258, 137] width 106 height 106
click at [268, 135] on icon at bounding box center [270, 137] width 4 height 4
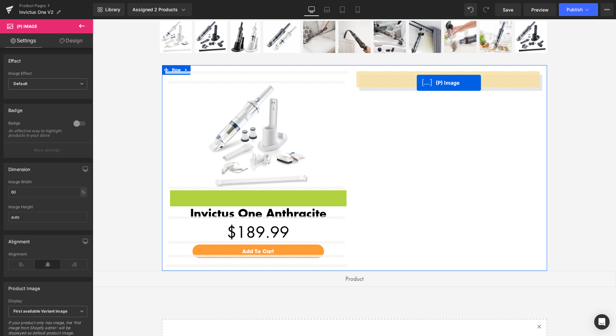
drag, startPoint x: 248, startPoint y: 239, endPoint x: 417, endPoint y: 83, distance: 229.7
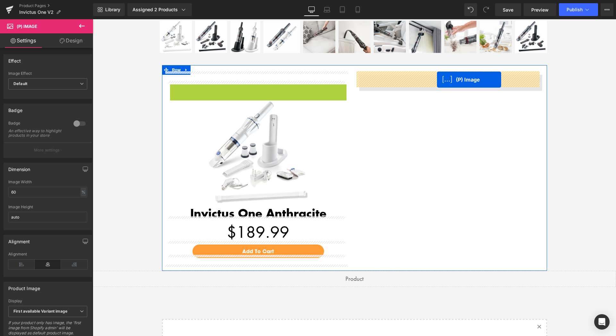
drag, startPoint x: 226, startPoint y: 133, endPoint x: 437, endPoint y: 80, distance: 217.6
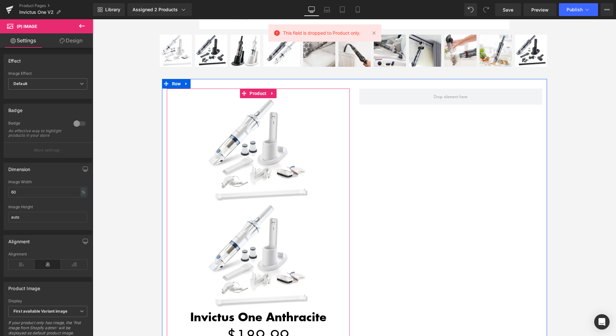
scroll to position [1627, 0]
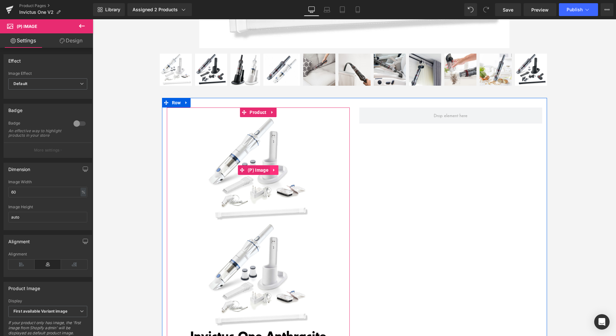
click at [273, 168] on icon at bounding box center [274, 170] width 4 height 5
click at [276, 168] on icon at bounding box center [278, 170] width 4 height 4
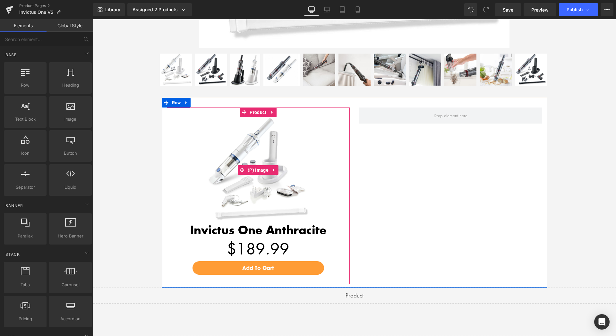
click at [291, 183] on img at bounding box center [258, 170] width 106 height 106
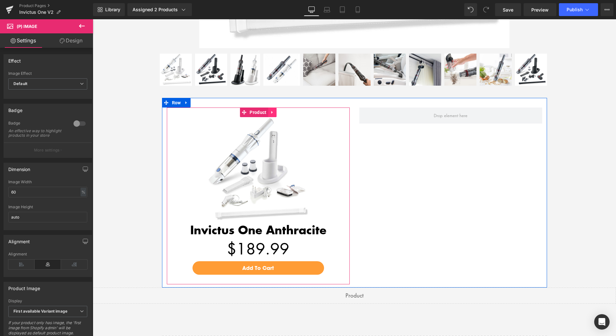
click at [272, 109] on link at bounding box center [272, 113] width 8 height 10
click at [266, 110] on icon at bounding box center [268, 112] width 4 height 5
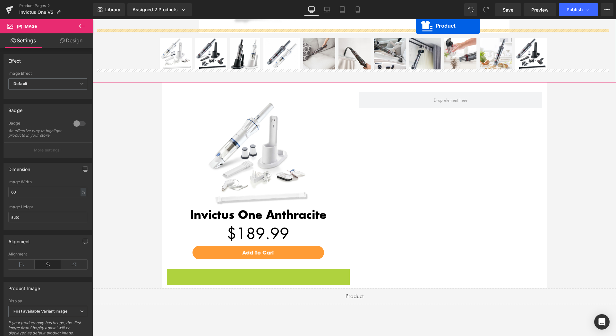
scroll to position [1611, 0]
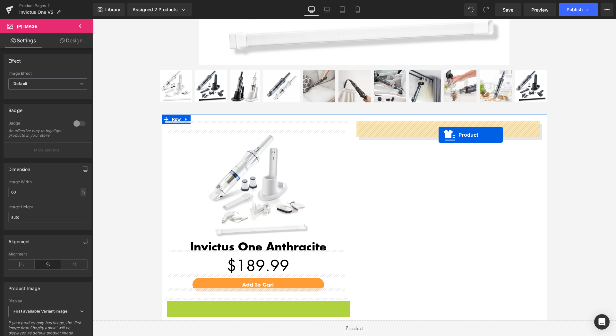
drag, startPoint x: 241, startPoint y: 181, endPoint x: 439, endPoint y: 135, distance: 202.7
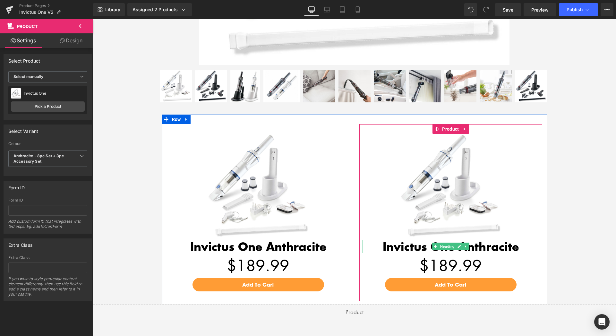
click at [478, 243] on div "Invictus One Anthracite" at bounding box center [451, 246] width 177 height 13
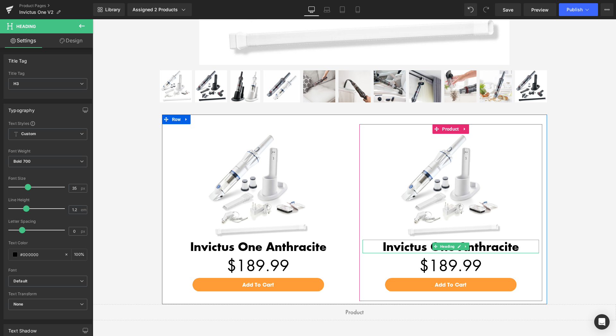
click at [511, 244] on div "Invictus One Anthracite" at bounding box center [451, 246] width 177 height 13
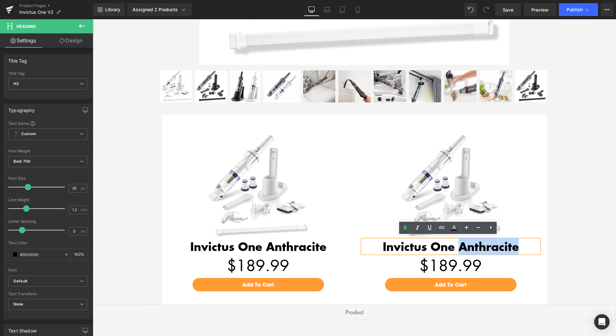
drag, startPoint x: 509, startPoint y: 243, endPoint x: 457, endPoint y: 245, distance: 52.0
click at [457, 245] on div "Invictus One Anthracite" at bounding box center [451, 246] width 177 height 13
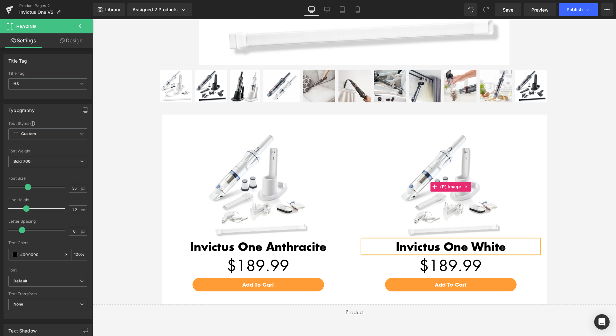
click at [445, 161] on img at bounding box center [451, 187] width 106 height 106
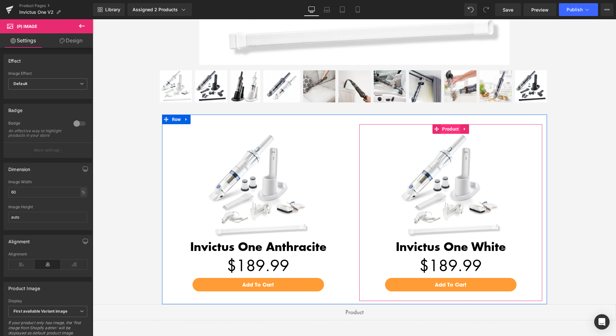
click at [444, 126] on span "Product" at bounding box center [451, 129] width 20 height 10
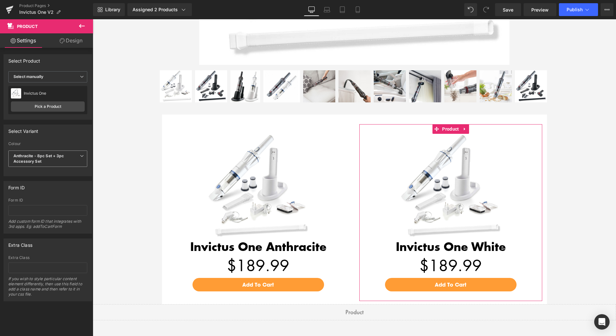
click at [67, 158] on span "Anthracite - 8pc Set + 3pc Accessory Set" at bounding box center [47, 159] width 79 height 17
click at [52, 198] on div "White - 8pc Set + 3pc Accessory Set" at bounding box center [46, 198] width 57 height 9
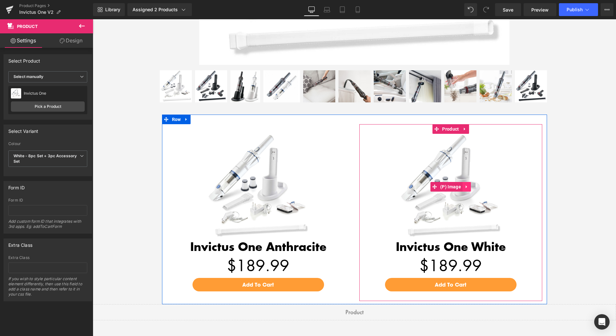
click at [465, 184] on icon at bounding box center [467, 186] width 4 height 5
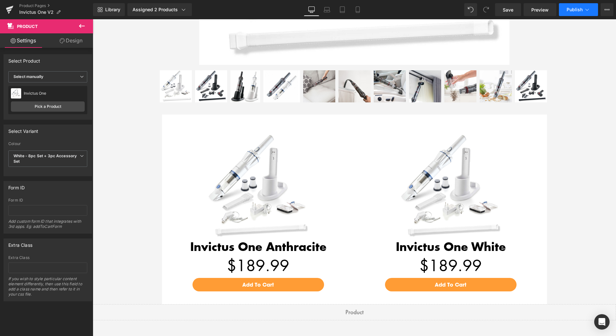
click at [576, 9] on span "Publish" at bounding box center [575, 9] width 16 height 5
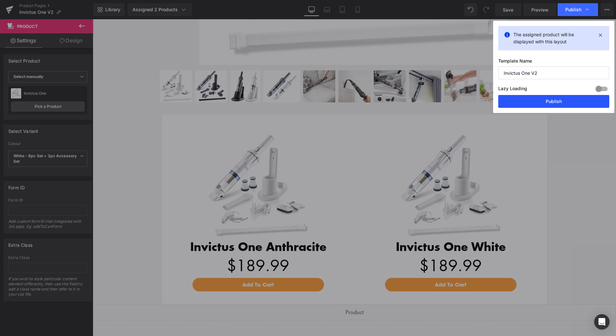
click at [559, 101] on button "Publish" at bounding box center [554, 101] width 111 height 13
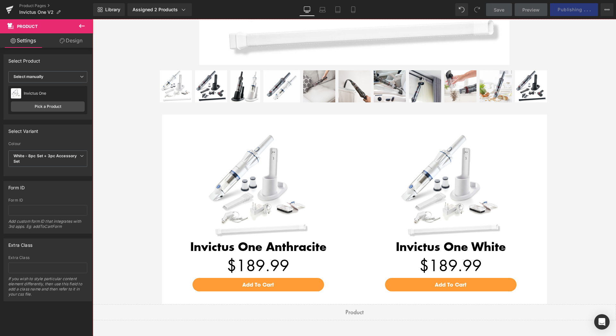
click at [126, 130] on div at bounding box center [355, 177] width 524 height 317
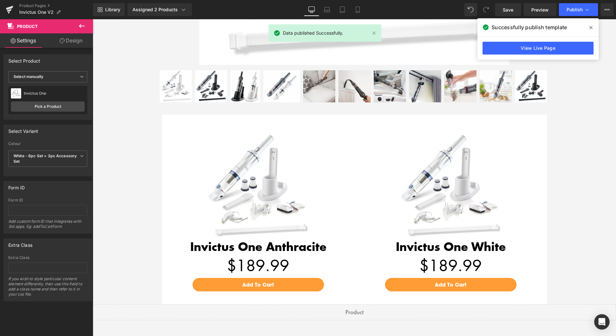
click at [444, 6] on div "Library Assigned 2 Products Product Preview Invictus One Invictus One - Buy One…" at bounding box center [354, 9] width 523 height 13
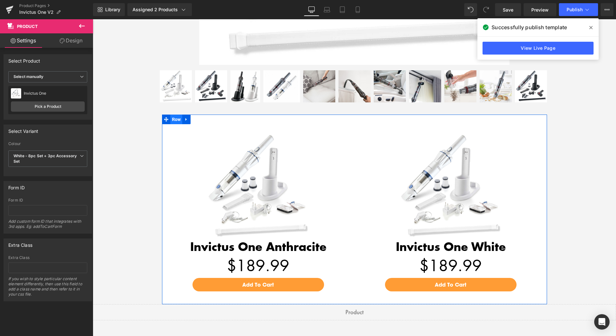
click at [174, 116] on span "Row" at bounding box center [176, 120] width 12 height 10
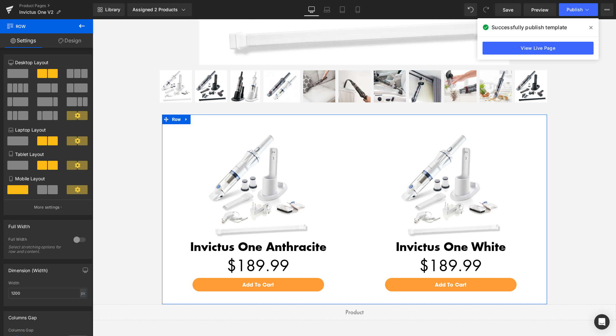
click at [68, 40] on link "Design" at bounding box center [70, 40] width 47 height 14
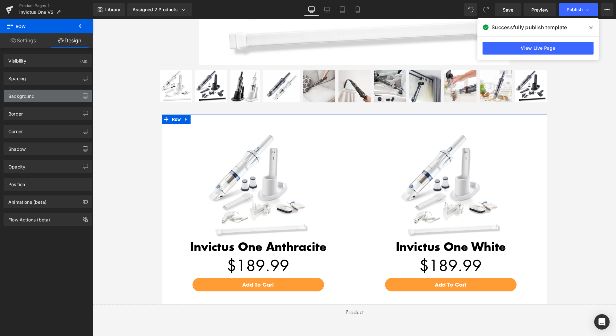
click at [28, 100] on div "Background" at bounding box center [48, 96] width 88 height 12
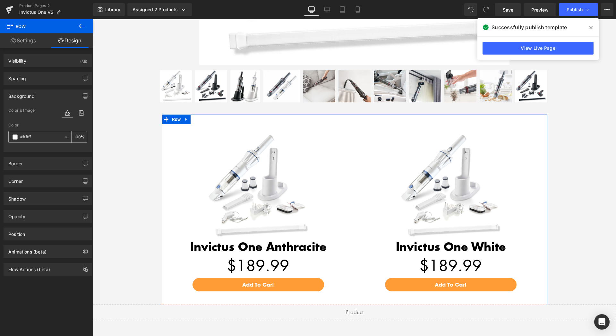
click at [40, 137] on input "#ffffff" at bounding box center [40, 137] width 41 height 7
type input "f"
type input "0"
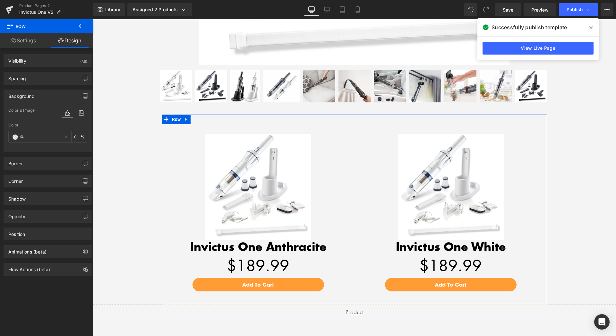
type input "f4f"
type input "100"
type input "f4f4f"
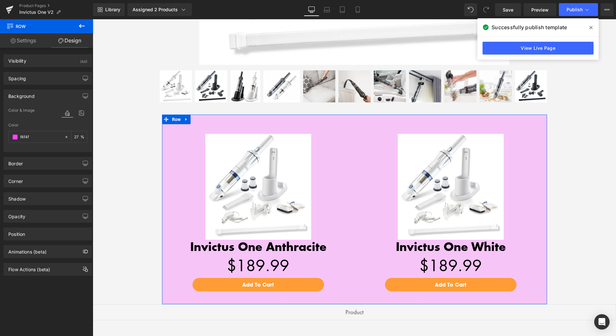
type input "0"
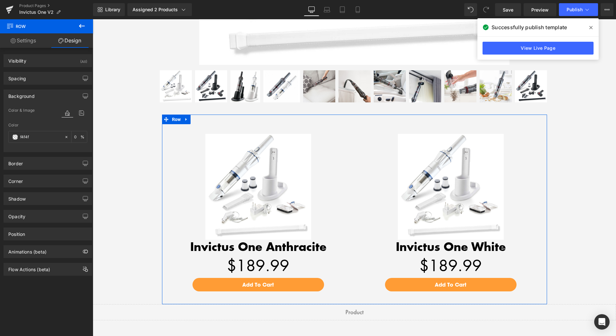
type input "f4f4f4"
type input "100"
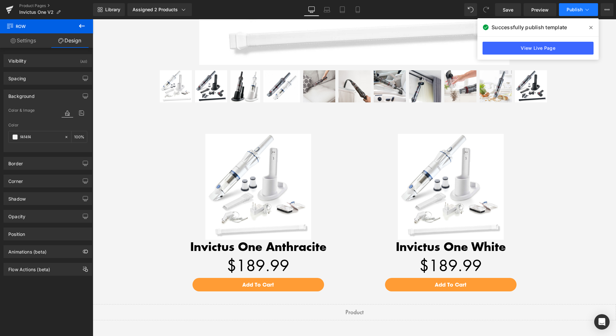
type input "#f4f4f4"
click at [571, 10] on span "Publish" at bounding box center [575, 9] width 16 height 5
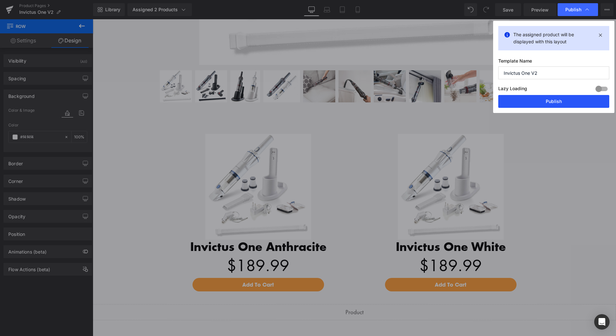
click at [552, 101] on button "Publish" at bounding box center [554, 101] width 111 height 13
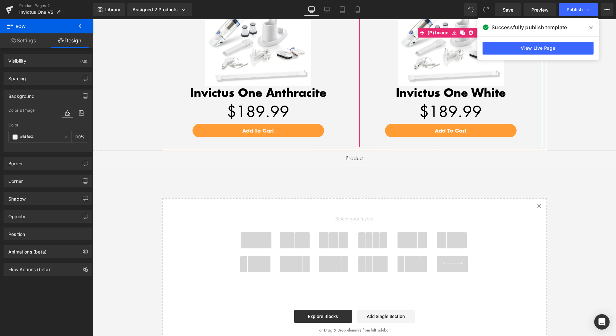
scroll to position [1774, 0]
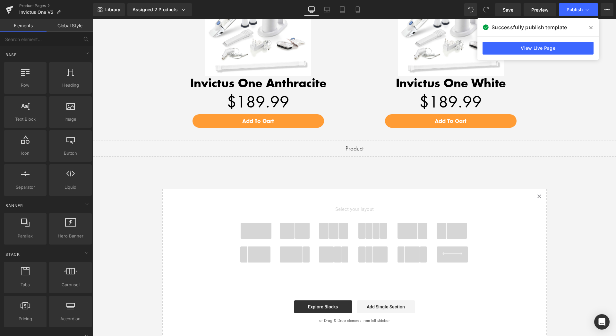
click at [251, 228] on span at bounding box center [256, 231] width 31 height 16
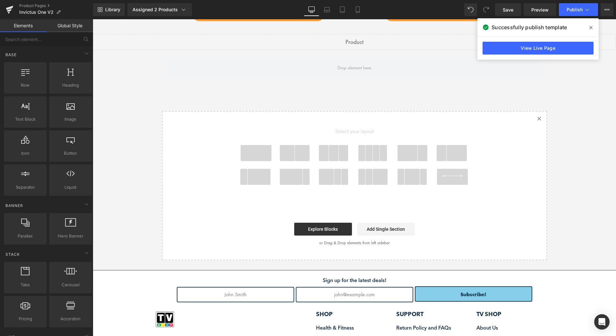
scroll to position [1883, 0]
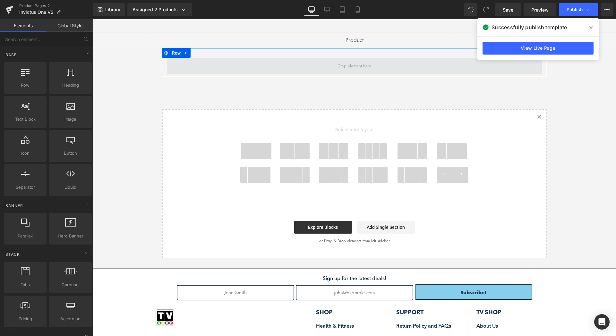
click at [351, 62] on span at bounding box center [354, 66] width 38 height 10
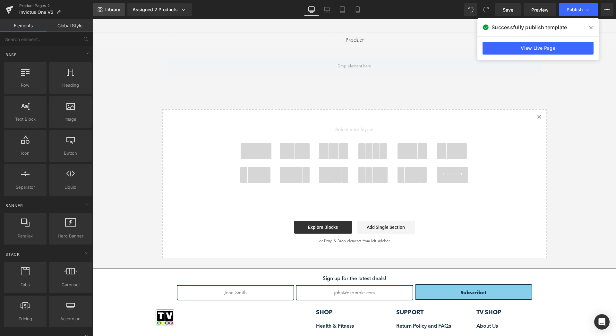
click at [105, 13] on link "Library" at bounding box center [109, 9] width 32 height 13
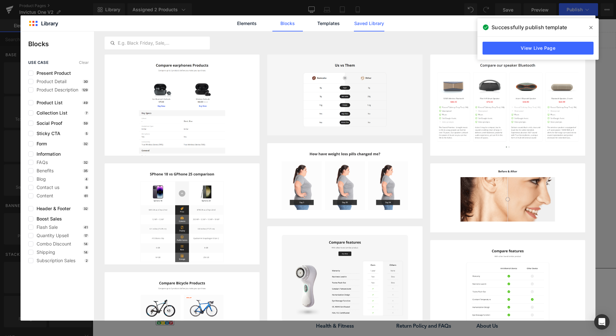
click at [369, 21] on link "Saved Library" at bounding box center [369, 23] width 30 height 16
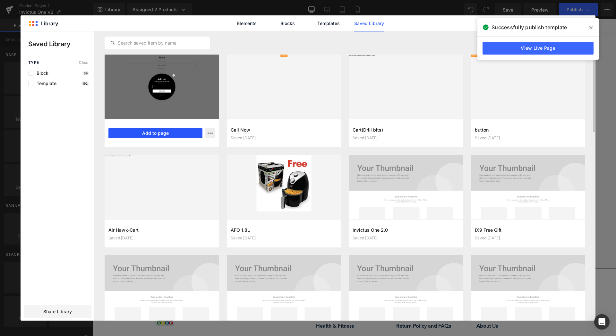
click at [158, 135] on button "Add to page" at bounding box center [156, 133] width 94 height 10
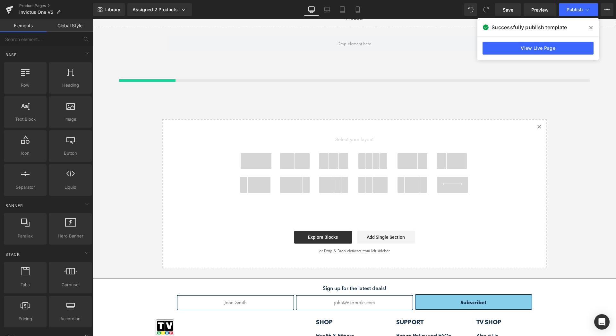
scroll to position [1905, 0]
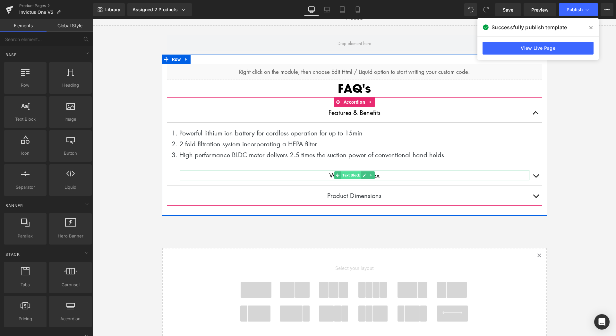
click at [348, 173] on span "Text Block" at bounding box center [351, 175] width 20 height 8
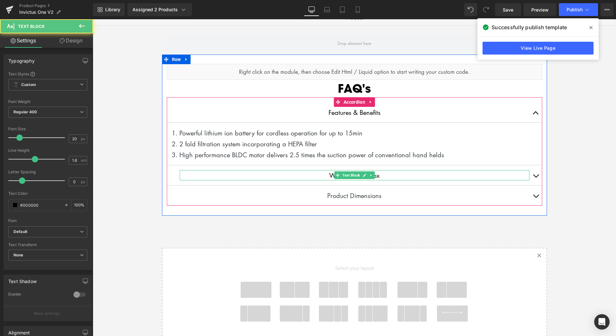
click at [303, 173] on p "What's in the box" at bounding box center [355, 175] width 350 height 10
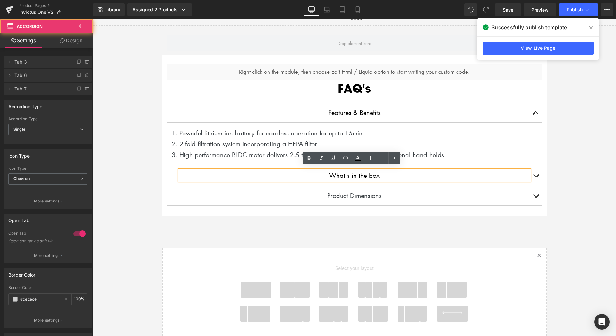
click at [536, 173] on button at bounding box center [536, 175] width 13 height 20
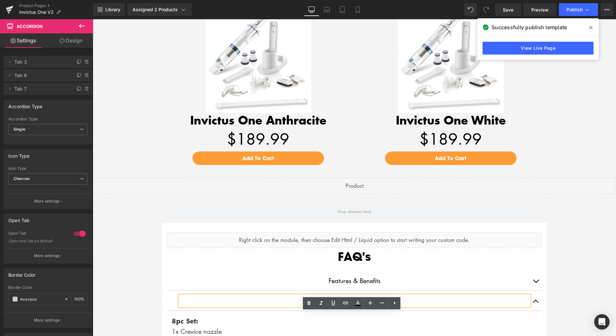
scroll to position [1709, 0]
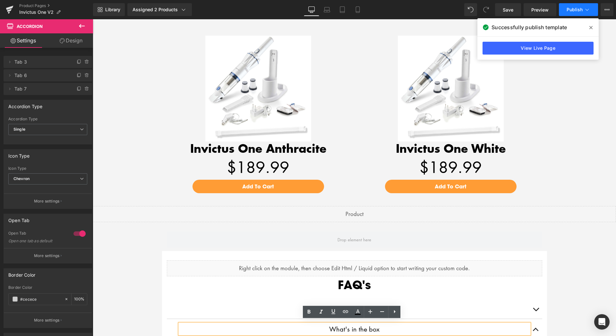
click at [575, 8] on span "Publish" at bounding box center [575, 9] width 16 height 5
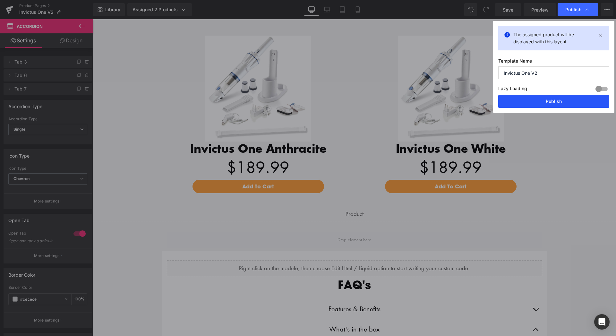
click at [556, 107] on button "Publish" at bounding box center [554, 101] width 111 height 13
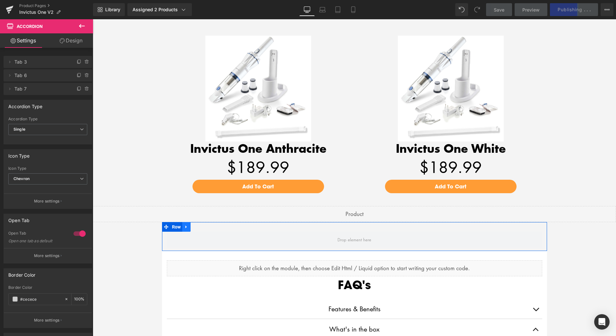
click at [184, 225] on icon at bounding box center [186, 227] width 4 height 5
click at [201, 225] on icon at bounding box center [203, 227] width 4 height 4
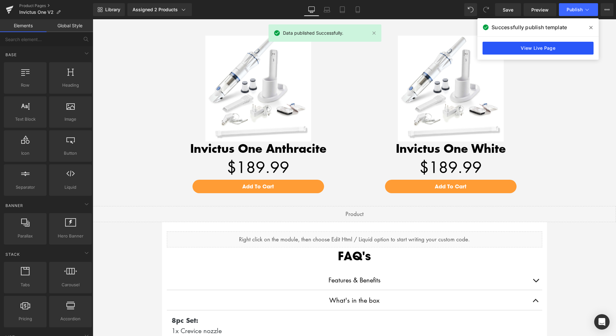
click at [554, 49] on link "View Live Page" at bounding box center [538, 48] width 111 height 13
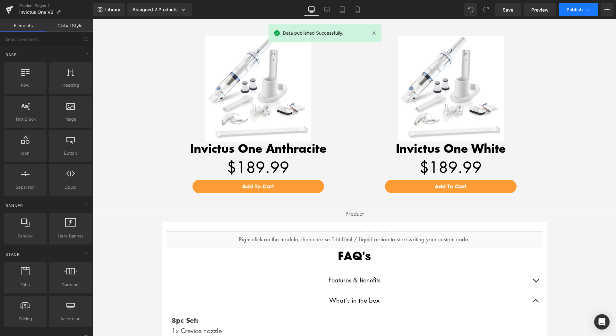
click at [574, 7] on button "Publish" at bounding box center [578, 9] width 39 height 13
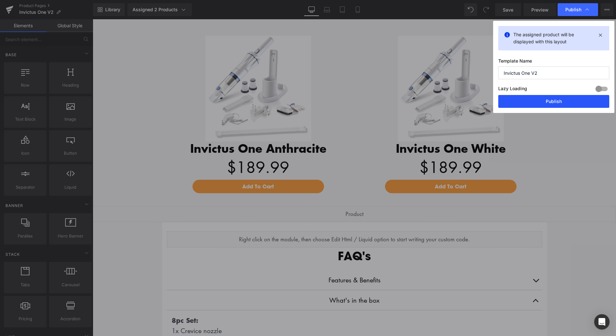
click at [560, 102] on button "Publish" at bounding box center [554, 101] width 111 height 13
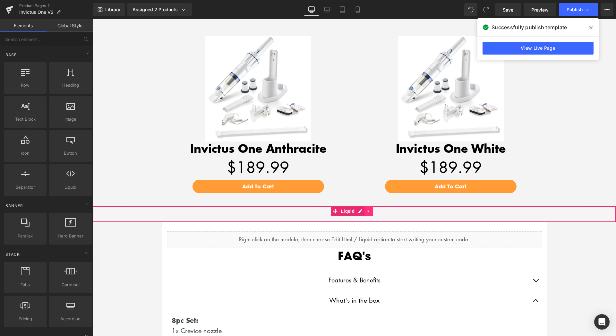
click at [369, 209] on icon at bounding box center [369, 211] width 4 height 5
click at [376, 208] on link at bounding box center [373, 211] width 8 height 10
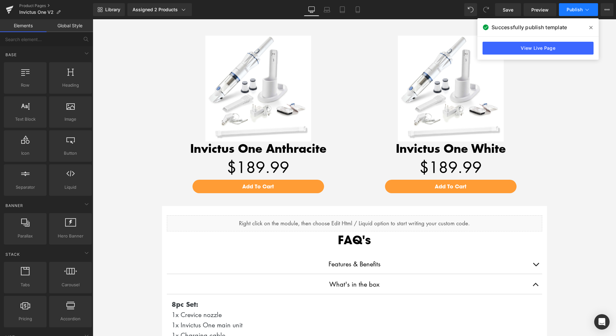
click at [576, 9] on span "Publish" at bounding box center [575, 9] width 16 height 5
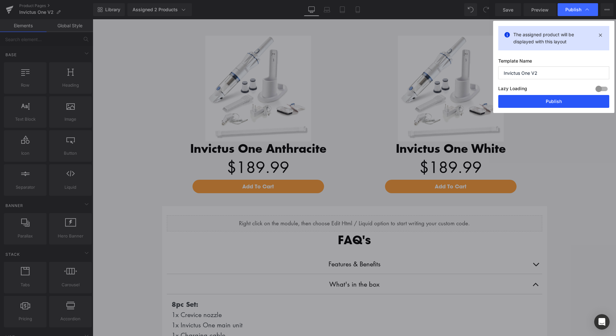
click at [556, 102] on button "Publish" at bounding box center [554, 101] width 111 height 13
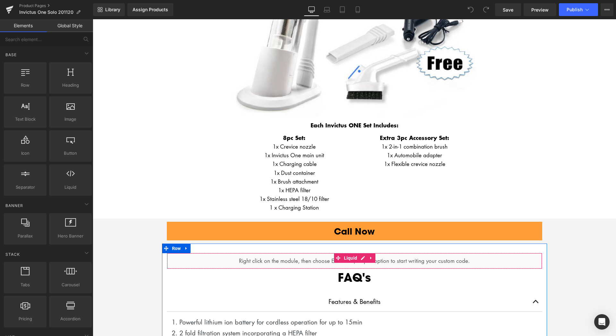
scroll to position [1572, 0]
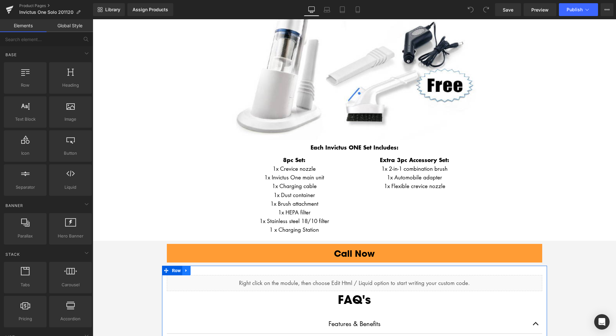
click at [185, 270] on icon at bounding box center [186, 270] width 4 height 5
click at [172, 271] on span "Row" at bounding box center [176, 271] width 12 height 10
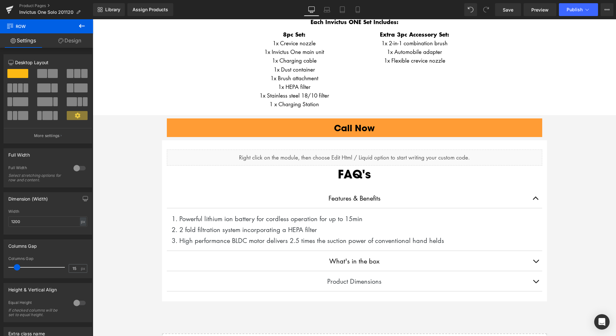
scroll to position [1703, 0]
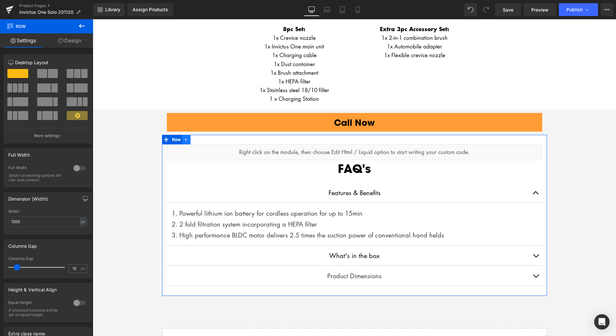
click at [186, 140] on icon at bounding box center [186, 139] width 4 height 5
click at [185, 138] on icon at bounding box center [186, 139] width 4 height 4
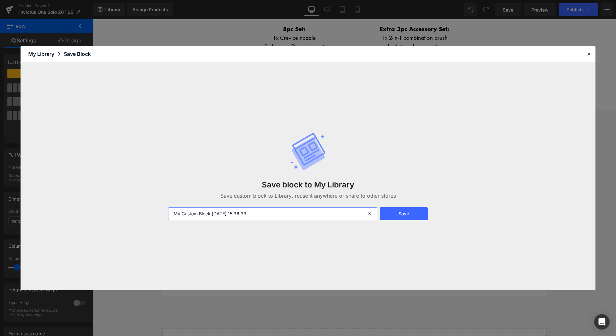
drag, startPoint x: 273, startPoint y: 215, endPoint x: 163, endPoint y: 210, distance: 109.2
click at [168, 210] on input "My Custom Block 2025-08-18 15:36:33" at bounding box center [272, 213] width 209 height 13
type input "Invictus One"
click at [400, 210] on button "Save" at bounding box center [404, 213] width 48 height 13
